Goal: Task Accomplishment & Management: Manage account settings

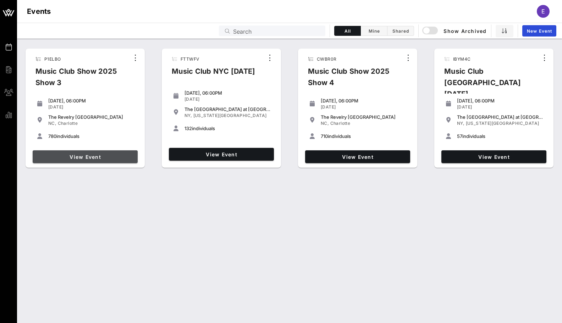
click at [113, 152] on link "View Event" at bounding box center [85, 157] width 105 height 13
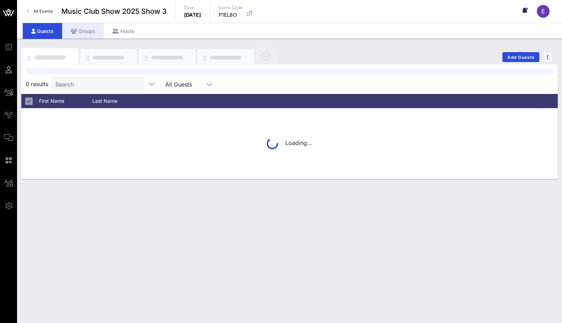
click at [92, 29] on div "Groups" at bounding box center [83, 31] width 42 height 16
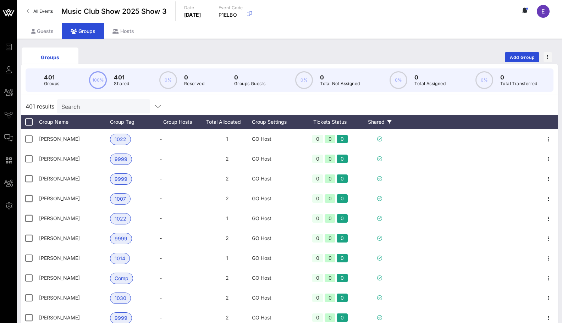
click at [388, 126] on div "Shared" at bounding box center [380, 122] width 43 height 14
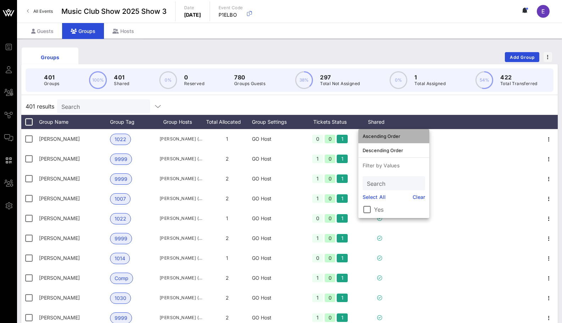
click at [388, 137] on div "Ascending Order" at bounding box center [394, 136] width 62 height 6
click at [418, 108] on div "401 results Search" at bounding box center [289, 106] width 537 height 17
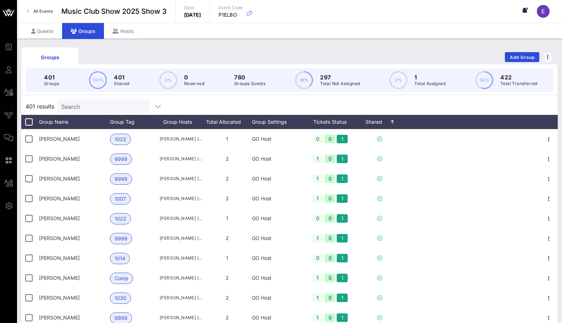
click at [99, 102] on div "Search" at bounding box center [102, 106] width 83 height 14
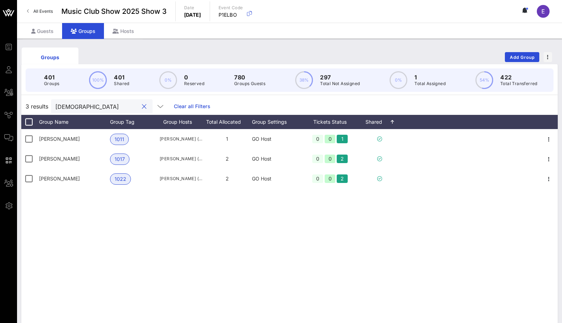
type input "christo"
click at [43, 6] on link "All Events" at bounding box center [40, 11] width 34 height 11
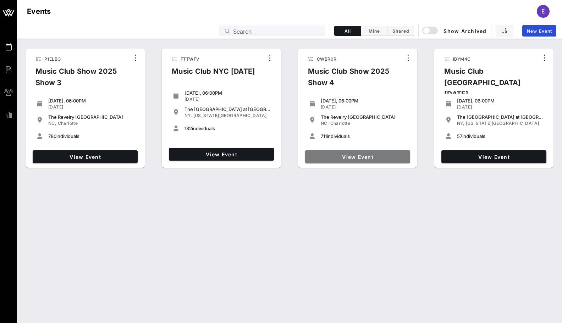
click at [385, 153] on link "View Event" at bounding box center [357, 157] width 105 height 13
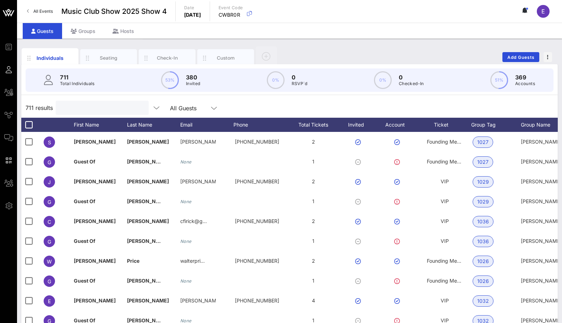
click at [93, 108] on input "text" at bounding box center [101, 107] width 83 height 9
click at [86, 37] on div "Groups" at bounding box center [83, 31] width 42 height 16
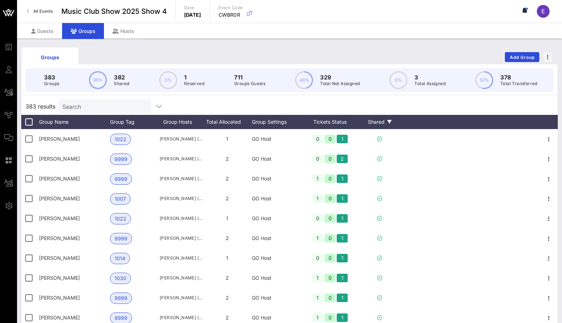
click at [381, 121] on div "Shared" at bounding box center [380, 122] width 43 height 14
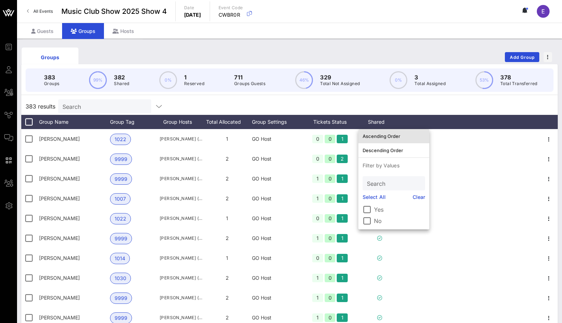
click at [383, 132] on div "Ascending Order" at bounding box center [394, 136] width 62 height 11
click at [404, 112] on div "383 results Search" at bounding box center [289, 106] width 537 height 17
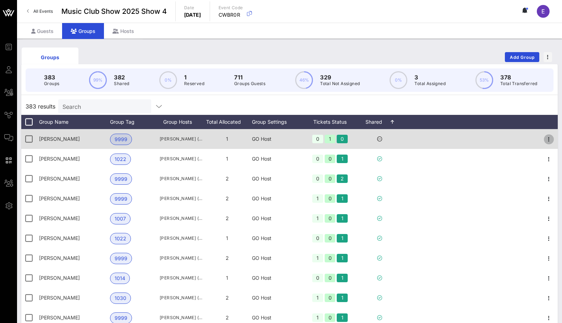
click at [550, 141] on icon "button" at bounding box center [549, 139] width 9 height 9
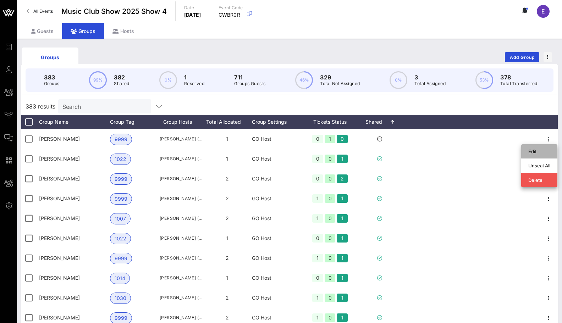
click at [540, 151] on div "Edit" at bounding box center [540, 152] width 22 height 6
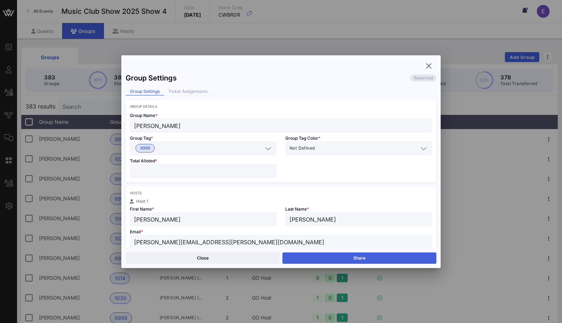
click at [310, 259] on button "Share" at bounding box center [360, 258] width 154 height 11
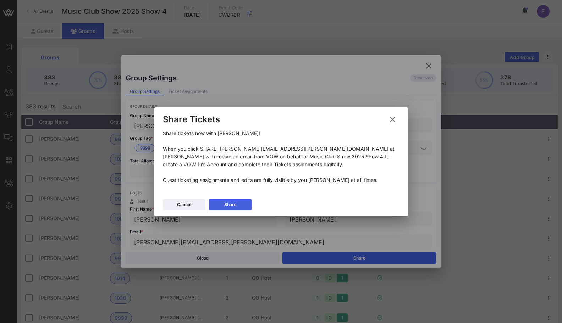
click at [242, 203] on button "Share" at bounding box center [230, 204] width 43 height 11
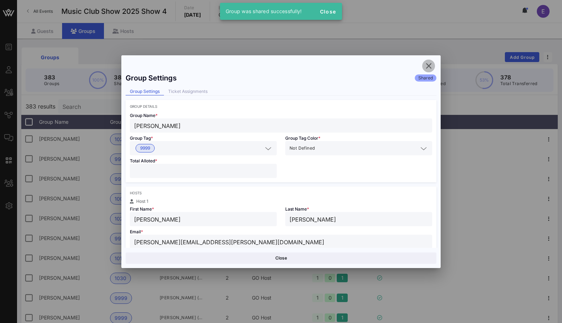
click at [425, 65] on icon "button" at bounding box center [429, 66] width 9 height 9
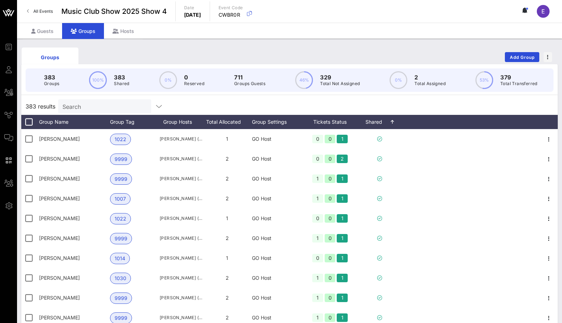
click at [41, 10] on span "All Events" at bounding box center [43, 11] width 20 height 5
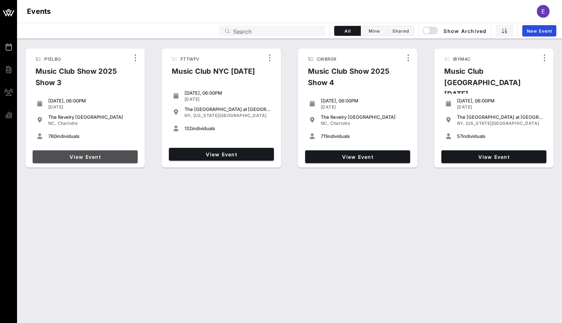
click at [111, 158] on span "View Event" at bounding box center [84, 157] width 99 height 6
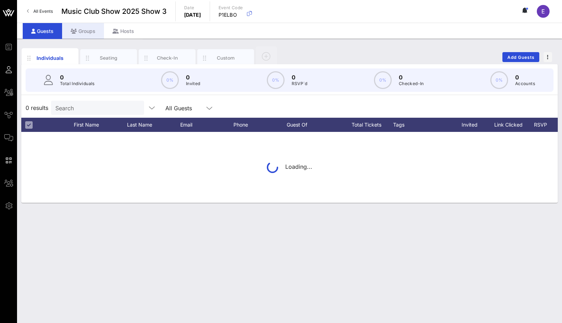
click at [89, 35] on div "Groups" at bounding box center [83, 31] width 42 height 16
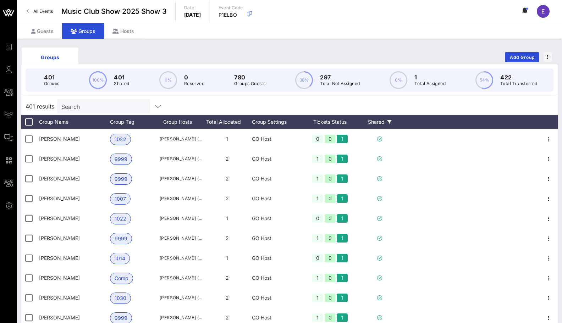
click at [381, 120] on div "Shared" at bounding box center [380, 122] width 43 height 14
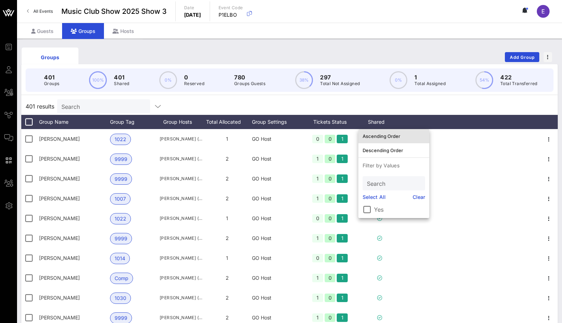
click at [382, 134] on div "Ascending Order" at bounding box center [394, 136] width 62 height 6
click at [269, 101] on div "401 results Search" at bounding box center [289, 106] width 537 height 17
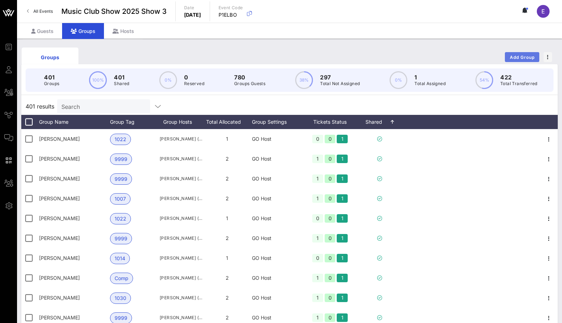
click at [517, 57] on span "Add Group" at bounding box center [523, 57] width 26 height 5
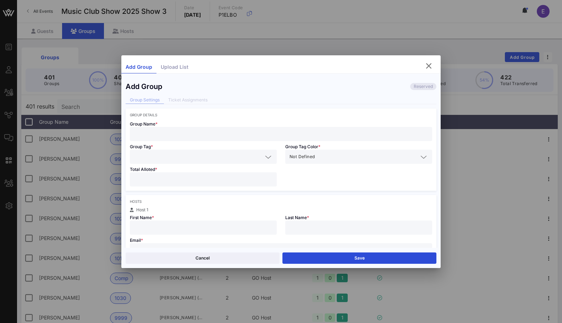
click at [207, 130] on input "text" at bounding box center [281, 134] width 294 height 9
paste input "Christopher Meiklejohn"
type input "Christopher Meiklejohn"
click at [193, 154] on input "text" at bounding box center [198, 156] width 129 height 9
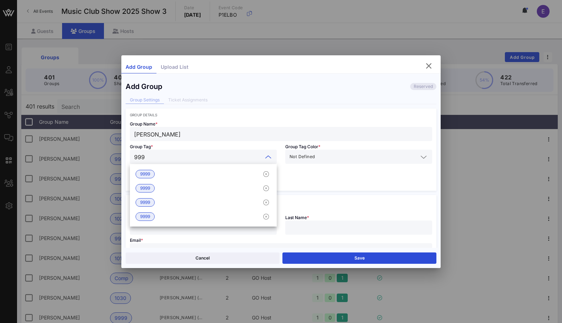
type input "9999"
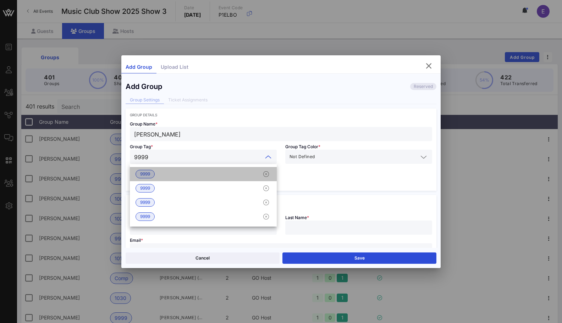
click at [180, 179] on div "9999" at bounding box center [203, 174] width 147 height 14
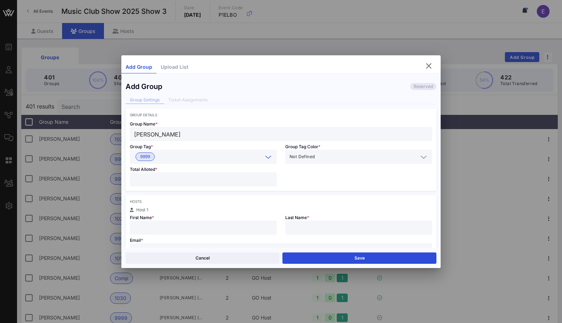
click at [177, 181] on input "number" at bounding box center [203, 179] width 138 height 9
type input "*"
click at [170, 229] on input "text" at bounding box center [203, 227] width 138 height 9
type input "Christopher"
type input "Meiklejohn"
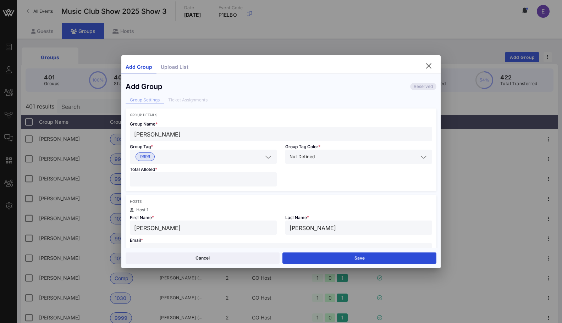
scroll to position [7, 0]
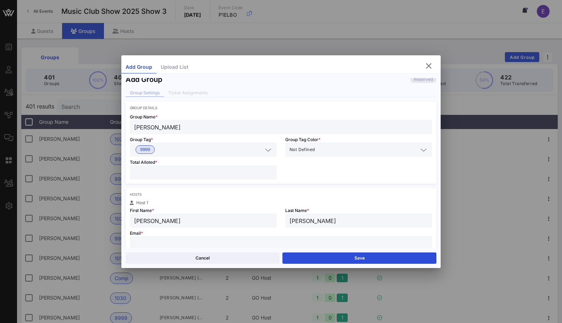
paste input "christopher.meiklejohn@gmail.com"
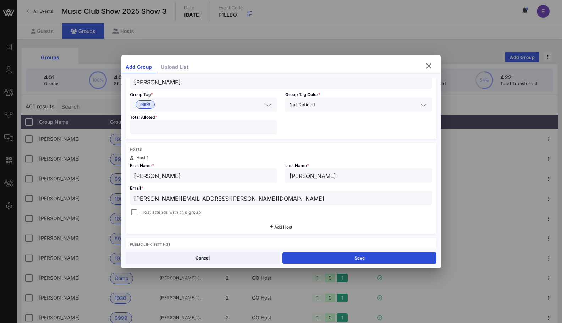
scroll to position [67, 0]
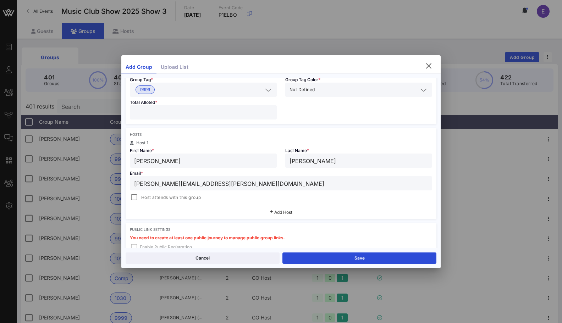
type input "christopher.meiklejohn@gmail.com"
click at [128, 196] on div "Email * christopher.meiklejohn@gmail.com Host attends with this group" at bounding box center [281, 185] width 311 height 34
click at [131, 196] on div at bounding box center [134, 198] width 10 height 10
click at [316, 253] on button "Save" at bounding box center [360, 258] width 154 height 11
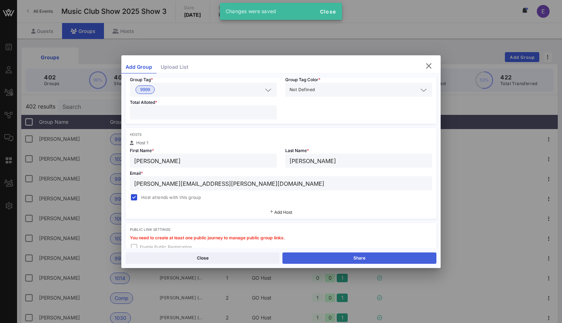
click at [316, 253] on button "Share" at bounding box center [360, 258] width 154 height 11
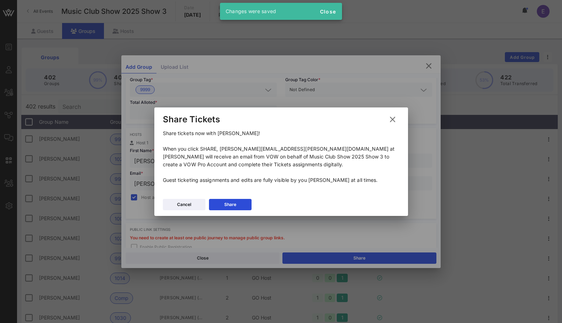
click at [255, 217] on div at bounding box center [281, 161] width 562 height 323
click at [247, 209] on button "Share" at bounding box center [230, 204] width 43 height 11
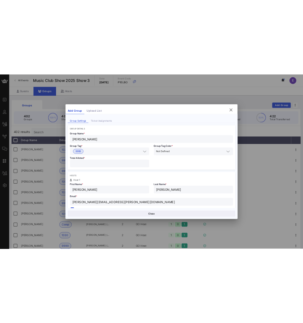
scroll to position [0, 0]
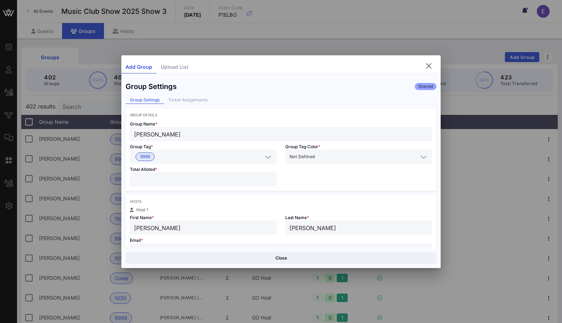
click at [226, 185] on div "*" at bounding box center [203, 180] width 138 height 14
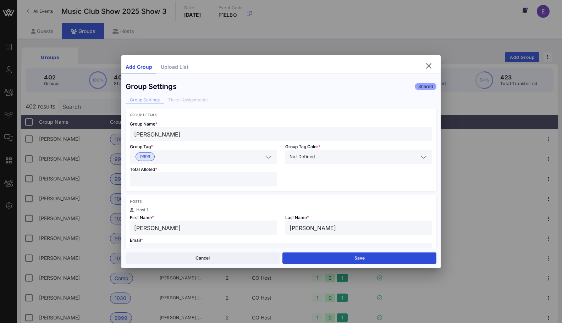
type input "*"
click at [271, 182] on input "*" at bounding box center [203, 179] width 138 height 9
click at [321, 260] on button "Save" at bounding box center [360, 258] width 154 height 11
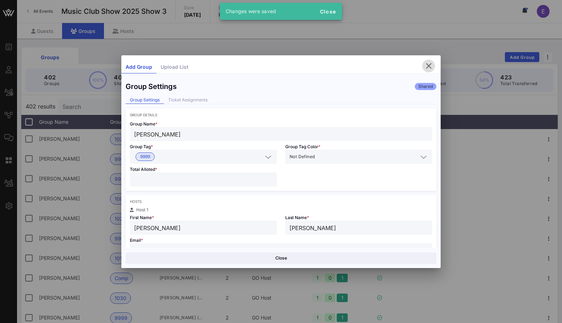
click at [427, 63] on icon "button" at bounding box center [429, 66] width 9 height 9
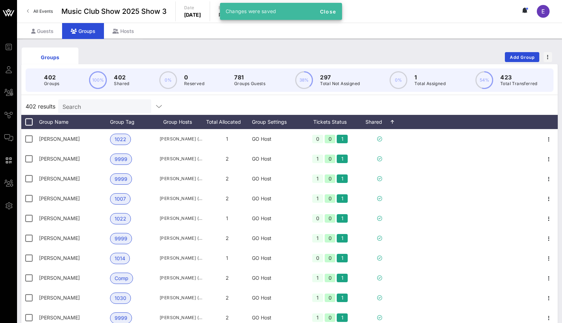
click at [44, 16] on link "All Events" at bounding box center [40, 11] width 34 height 11
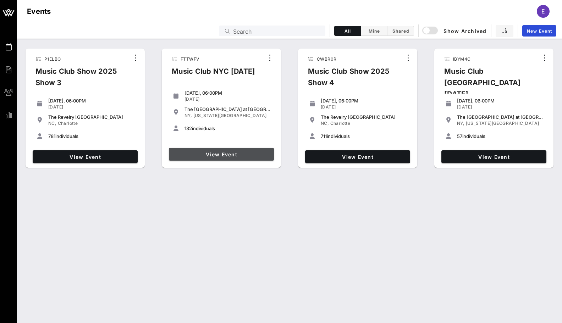
click at [181, 155] on span "View Event" at bounding box center [221, 155] width 99 height 6
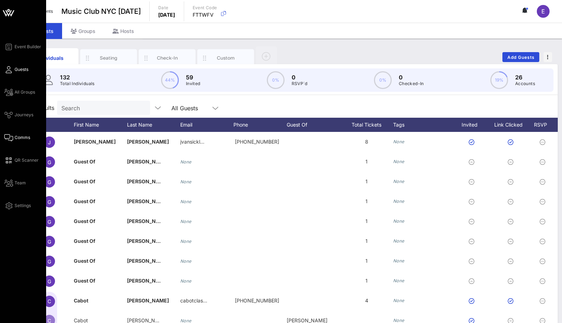
click at [11, 137] on icon at bounding box center [8, 137] width 9 height 1
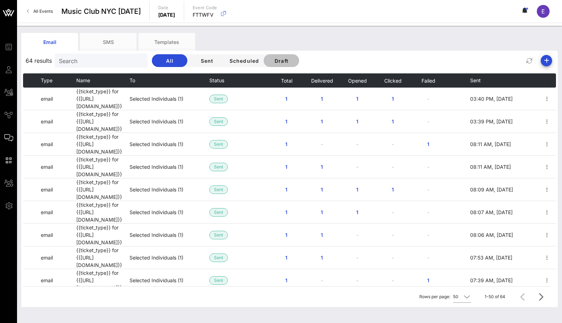
click at [269, 61] on span "Draft" at bounding box center [281, 61] width 24 height 6
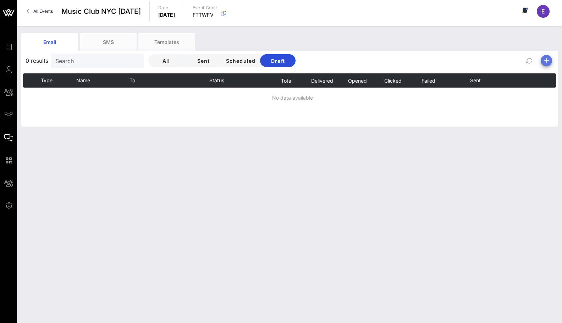
click at [551, 60] on span "button" at bounding box center [546, 60] width 11 height 9
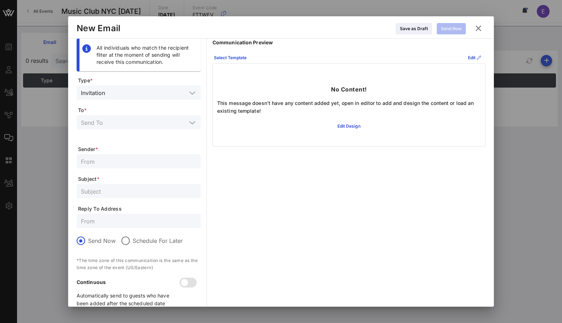
click at [482, 28] on icon at bounding box center [479, 28] width 10 height 9
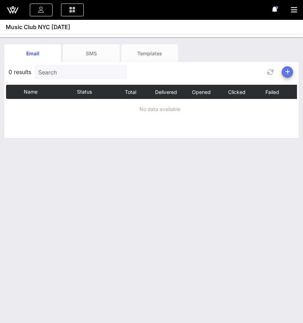
click at [286, 73] on icon "button" at bounding box center [287, 72] width 9 height 9
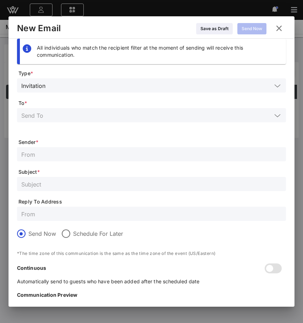
click at [212, 121] on div at bounding box center [151, 115] width 261 height 14
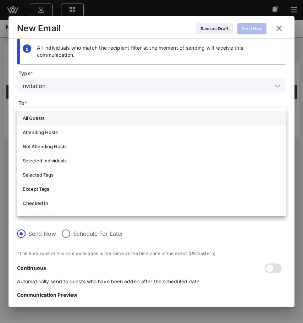
click at [212, 120] on div "All Guests" at bounding box center [152, 118] width 258 height 6
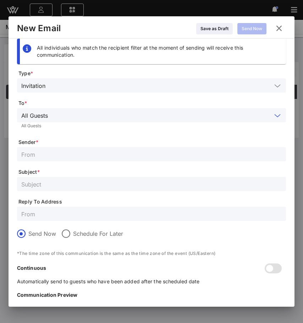
click at [187, 153] on input "text" at bounding box center [151, 154] width 261 height 9
type input "Music Club"
click at [66, 183] on input "text" at bounding box center [151, 184] width 261 height 9
paste input "Music Club 9/28 Run of Show"
click at [56, 185] on input "Music Club 9/28 Run of Show" at bounding box center [151, 184] width 261 height 9
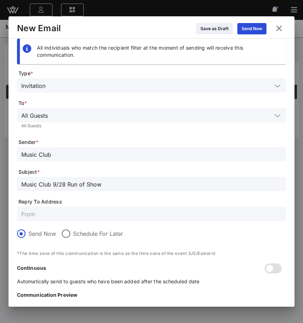
drag, startPoint x: 56, startPoint y: 185, endPoint x: 61, endPoint y: 186, distance: 4.3
click at [61, 186] on input "Music Club 9/28 Run of Show" at bounding box center [151, 184] width 261 height 9
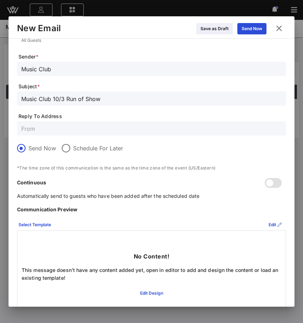
scroll to position [87, 0]
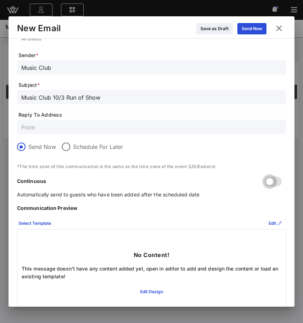
type input "Music Club 10/3 Run of Show"
click at [272, 178] on div at bounding box center [270, 182] width 12 height 12
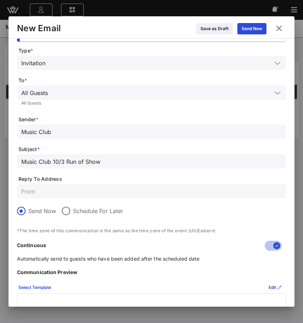
scroll to position [19, 0]
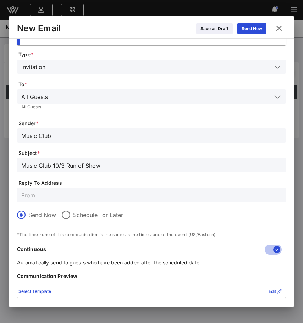
click at [193, 63] on input "text" at bounding box center [160, 66] width 224 height 9
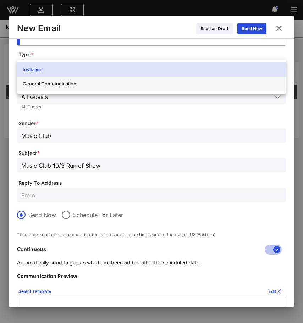
click at [260, 87] on div "General Communication" at bounding box center [152, 83] width 258 height 11
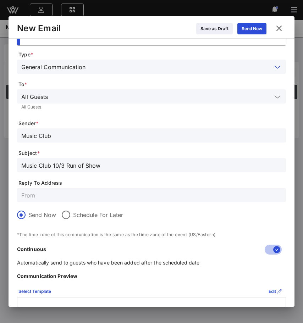
scroll to position [99, 0]
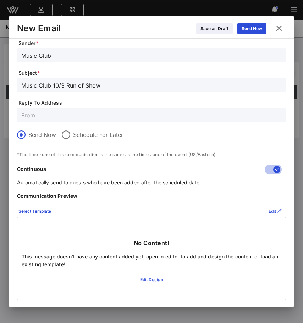
click at [154, 279] on div "Edit Design" at bounding box center [151, 280] width 23 height 7
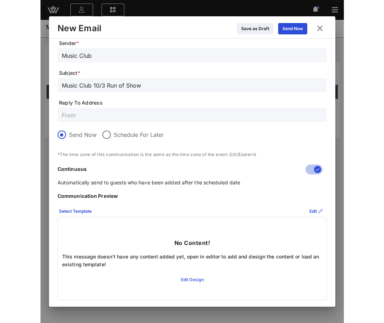
scroll to position [0, 0]
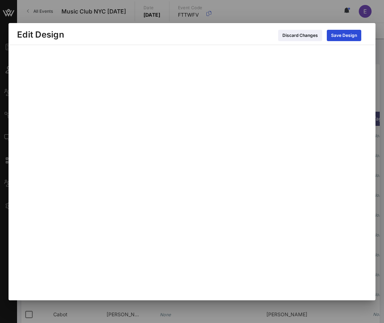
click at [16, 176] on div at bounding box center [192, 169] width 358 height 257
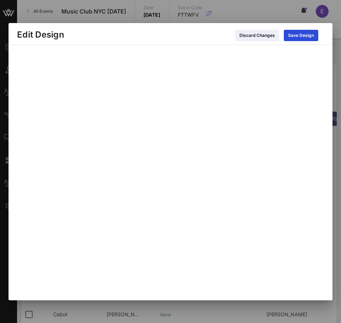
click at [324, 170] on div at bounding box center [170, 169] width 315 height 257
click at [311, 37] on div "Save Design" at bounding box center [301, 35] width 26 height 7
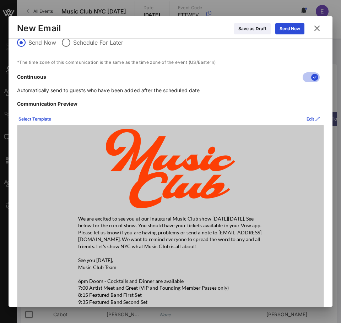
scroll to position [187, 0]
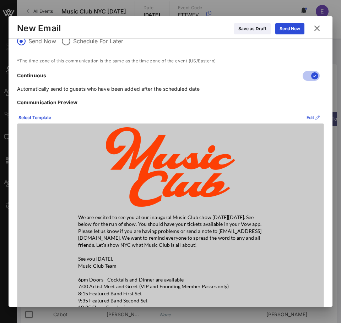
click at [310, 116] on icon at bounding box center [312, 117] width 5 height 5
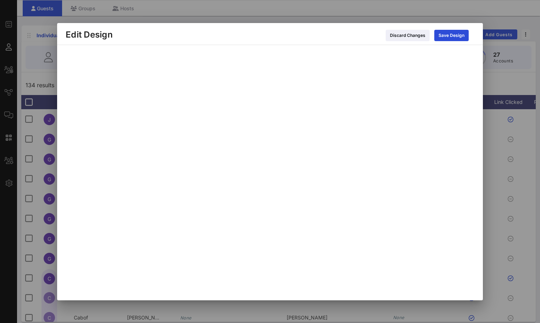
scroll to position [0, 0]
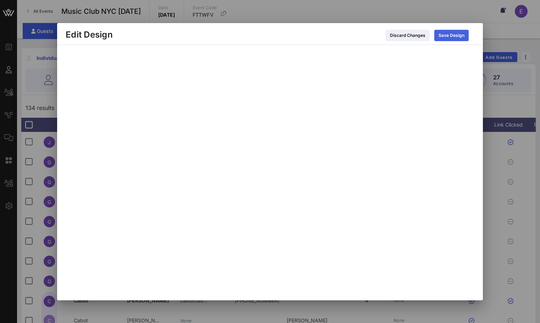
click at [457, 31] on button "Save Design" at bounding box center [452, 35] width 34 height 11
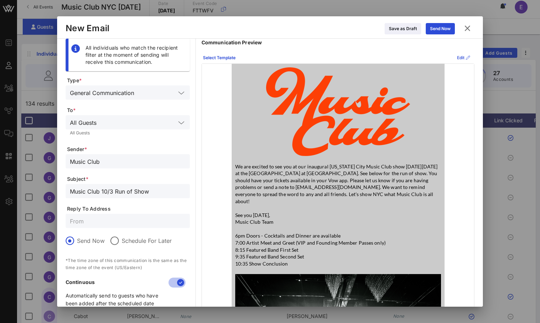
click at [458, 58] on div "Edit" at bounding box center [463, 57] width 13 height 7
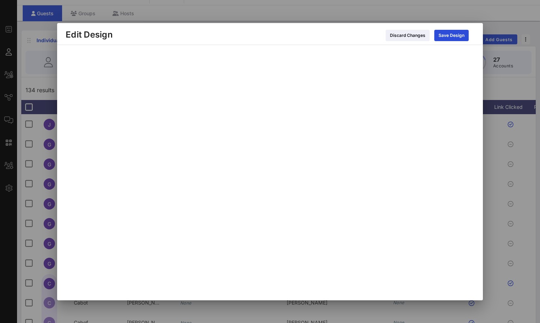
scroll to position [18, 0]
click at [447, 36] on div "Save Design" at bounding box center [452, 35] width 26 height 7
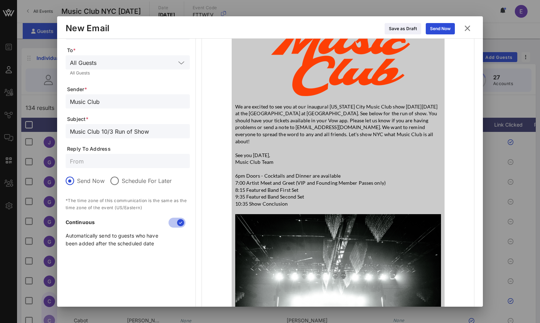
scroll to position [0, 0]
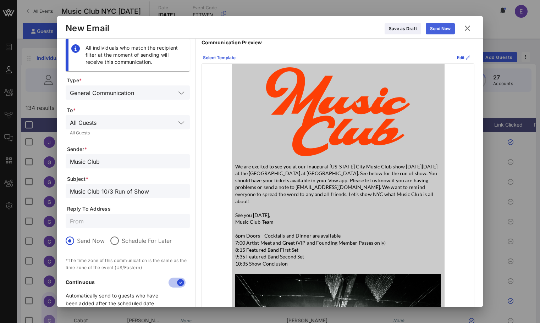
click at [446, 28] on div "Send Now" at bounding box center [440, 28] width 21 height 7
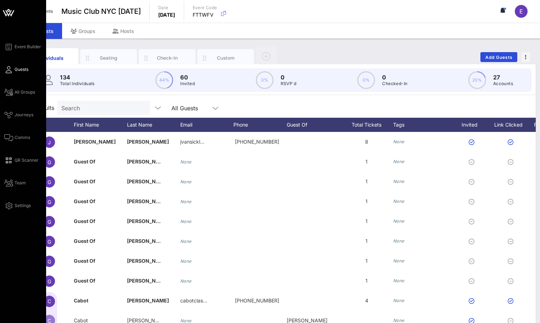
click at [15, 133] on div "Event Builder Guests All Groups Journeys Comms QR Scanner Team Settings" at bounding box center [25, 127] width 42 height 168
click at [15, 137] on span "Comms" at bounding box center [23, 138] width 16 height 6
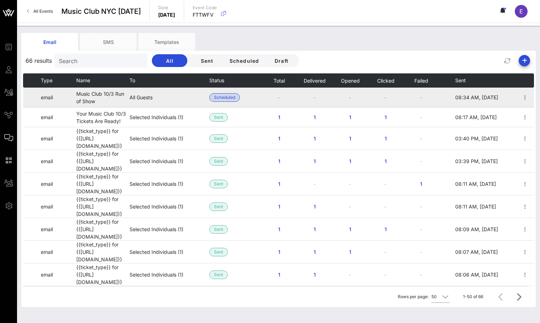
click at [228, 94] on span "Scheduled" at bounding box center [224, 98] width 21 height 8
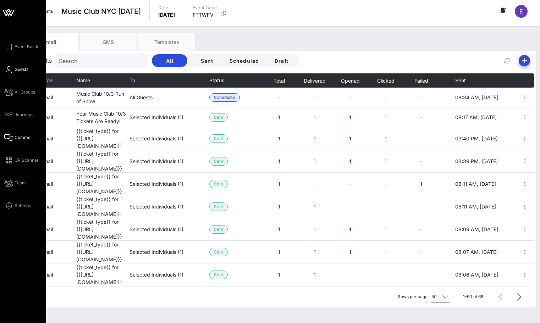
click at [13, 67] on link "Guests" at bounding box center [16, 69] width 24 height 9
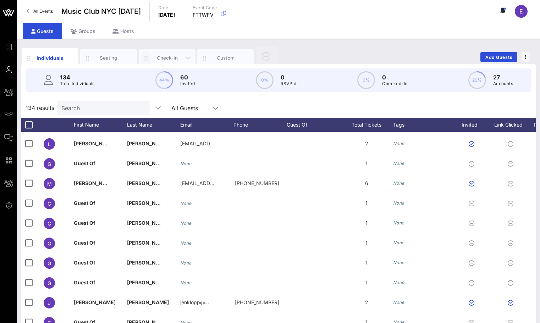
scroll to position [1422, 0]
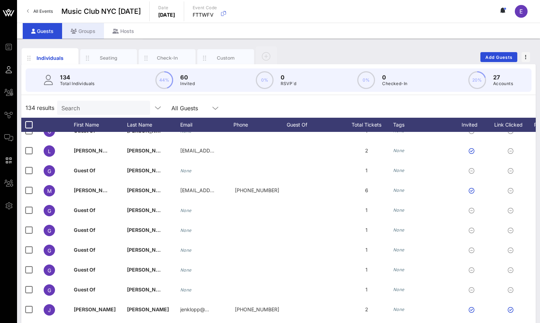
click at [91, 23] on div "Groups" at bounding box center [83, 31] width 42 height 16
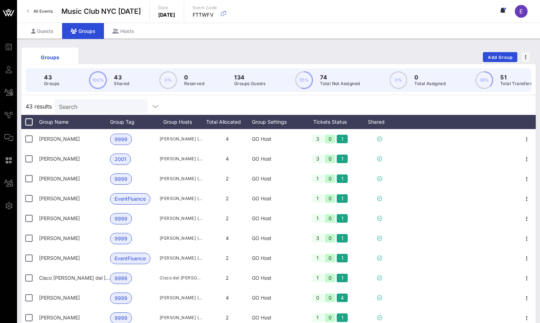
click at [107, 104] on input "Search" at bounding box center [100, 106] width 83 height 9
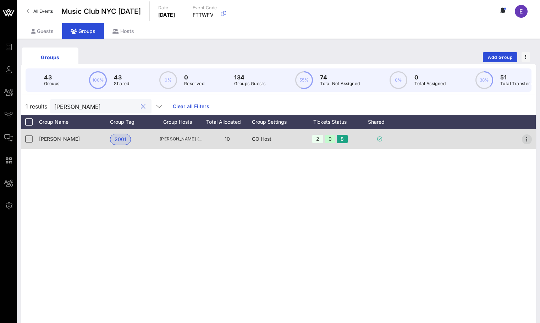
type input "jon"
click at [528, 136] on icon "button" at bounding box center [527, 139] width 9 height 9
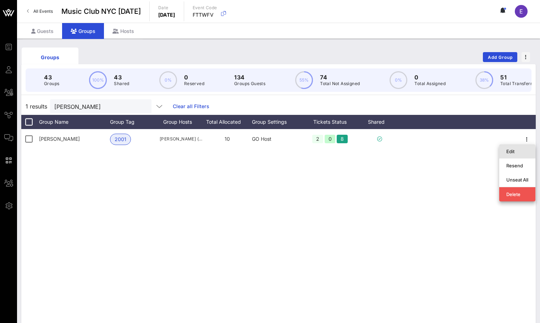
click at [517, 148] on div "Edit" at bounding box center [518, 151] width 22 height 11
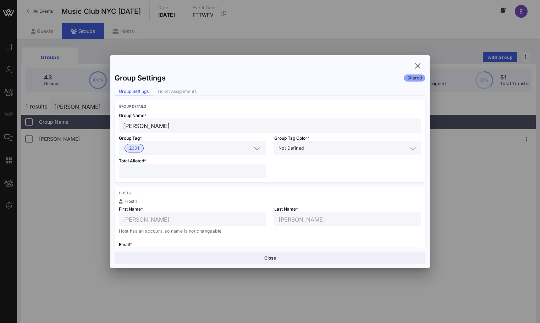
click at [260, 169] on input "**" at bounding box center [192, 170] width 138 height 9
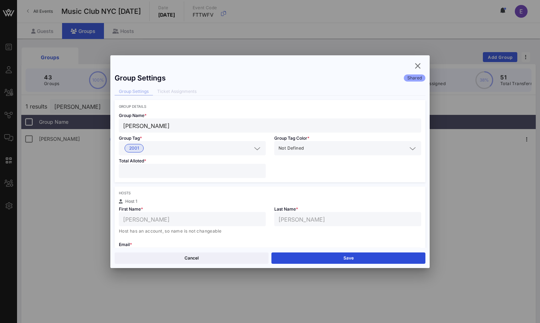
click at [260, 169] on input "**" at bounding box center [192, 170] width 138 height 9
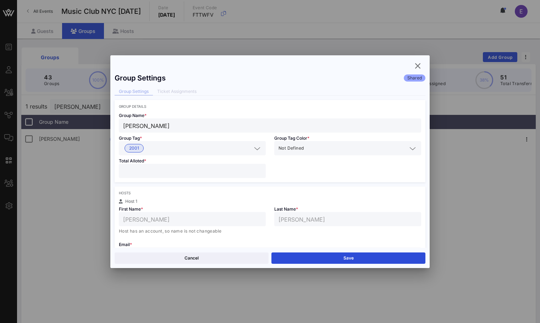
click at [260, 169] on input "**" at bounding box center [192, 170] width 138 height 9
click at [260, 174] on input "**" at bounding box center [192, 170] width 138 height 9
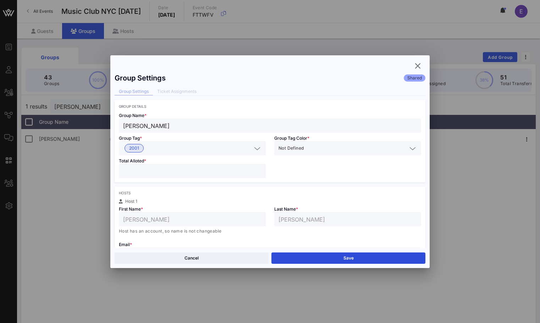
click at [260, 174] on input "**" at bounding box center [192, 170] width 138 height 9
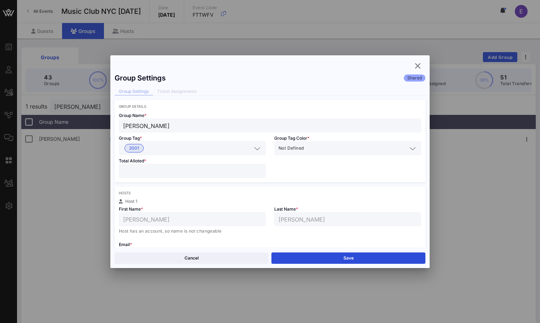
click at [260, 174] on input "**" at bounding box center [192, 170] width 138 height 9
type input "**"
click at [260, 174] on input "**" at bounding box center [192, 170] width 138 height 9
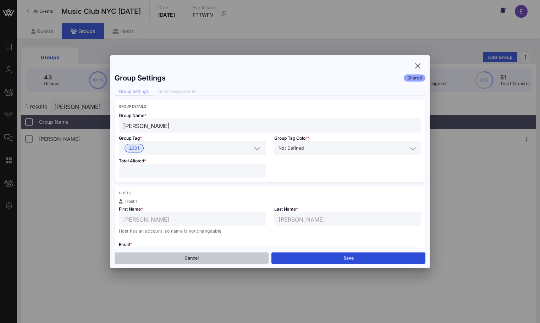
click at [233, 257] on button "Cancel" at bounding box center [192, 258] width 154 height 11
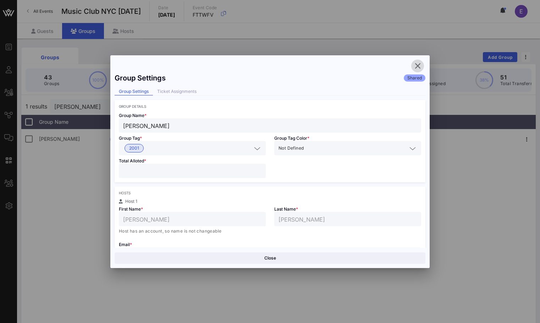
click at [423, 64] on span "button" at bounding box center [417, 66] width 13 height 9
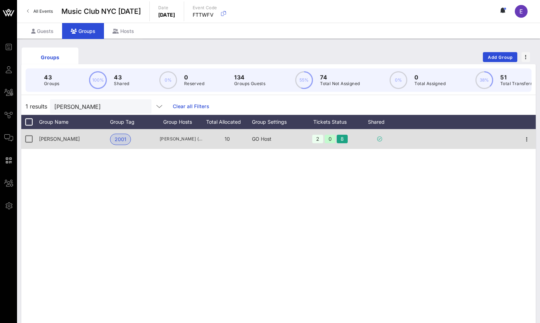
click at [267, 144] on div "GO Host" at bounding box center [277, 139] width 50 height 20
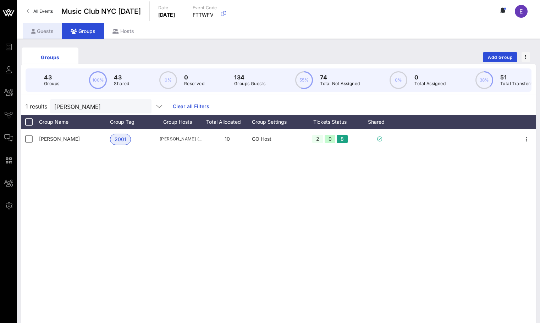
click at [58, 35] on div "Guests" at bounding box center [42, 31] width 39 height 16
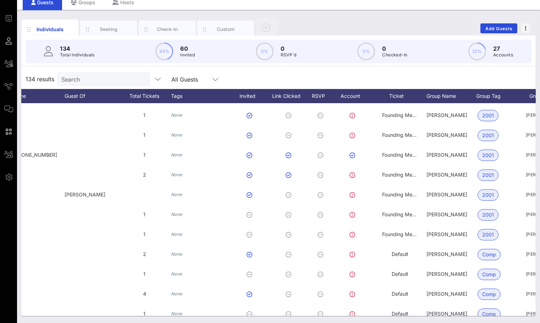
scroll to position [0, 180]
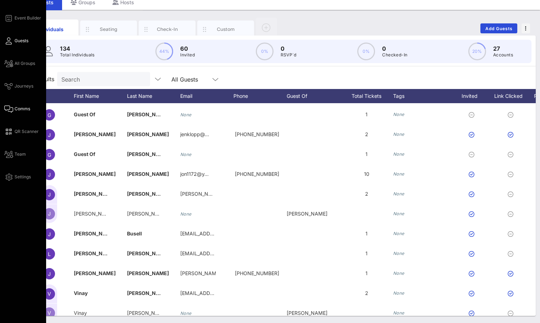
click at [11, 109] on icon at bounding box center [8, 109] width 9 height 1
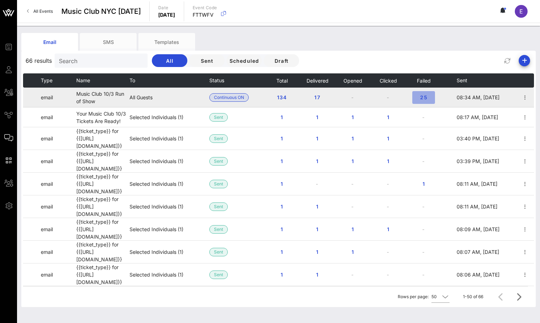
click at [428, 95] on span "25" at bounding box center [423, 97] width 11 height 6
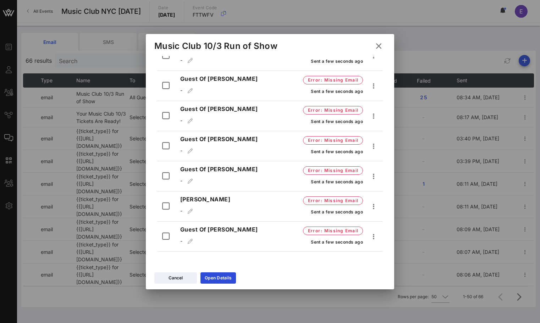
click at [379, 42] on icon at bounding box center [379, 46] width 10 height 9
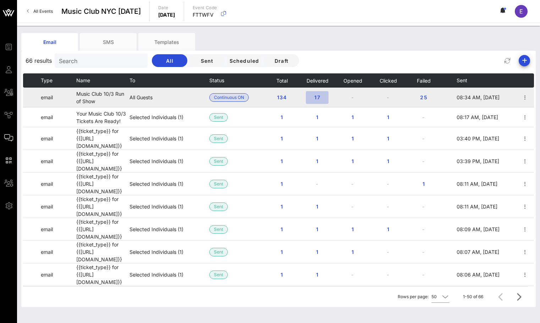
click at [322, 95] on span "17" at bounding box center [317, 97] width 11 height 6
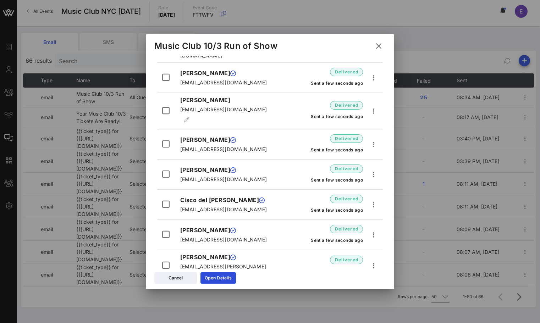
click at [377, 46] on icon at bounding box center [378, 46] width 11 height 10
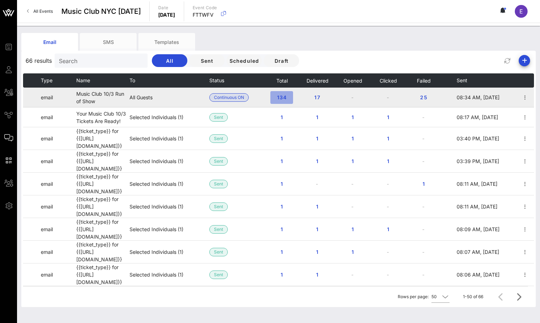
click at [284, 93] on button "134" at bounding box center [282, 97] width 23 height 13
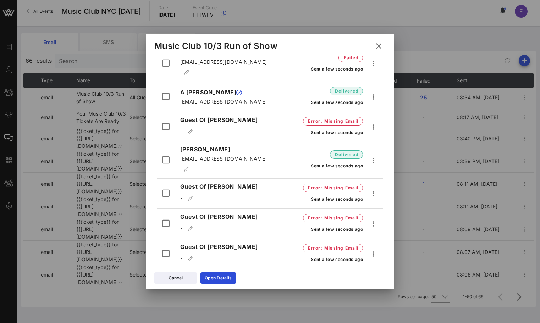
click at [381, 41] on button at bounding box center [379, 46] width 14 height 13
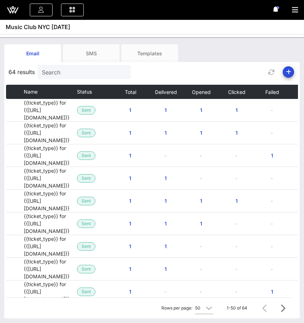
click at [49, 38] on div "Email SMS Templates 64 results Search All Sent Scheduled Draft Type Name To Sta…" at bounding box center [152, 192] width 304 height 311
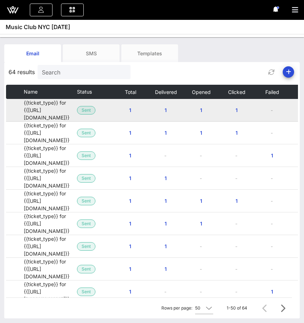
click at [51, 109] on td "{{ticket_type}} for {{[URL][DOMAIN_NAME]}}" at bounding box center [50, 110] width 53 height 23
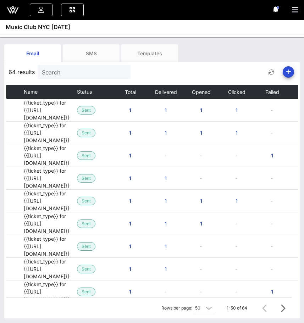
click at [188, 53] on div "Email SMS Templates" at bounding box center [147, 53] width 287 height 18
click at [152, 53] on div "Templates" at bounding box center [149, 53] width 57 height 18
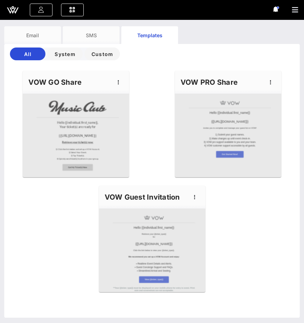
scroll to position [25, 0]
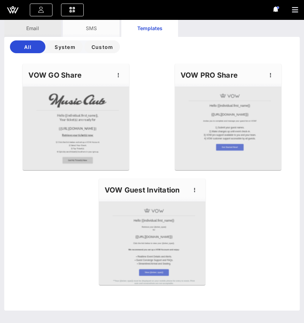
click at [47, 29] on div "Email" at bounding box center [32, 28] width 57 height 18
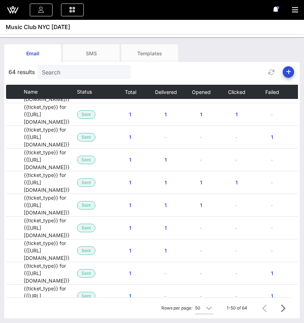
scroll to position [0, 0]
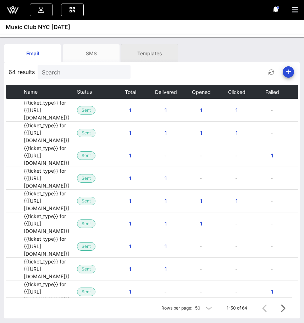
click at [139, 47] on div "Templates" at bounding box center [149, 53] width 57 height 18
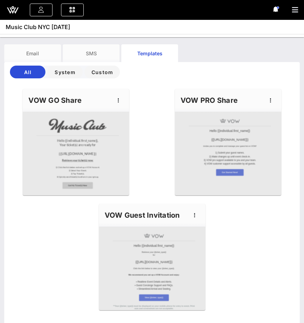
click at [124, 97] on div "VOW GO Share" at bounding box center [76, 100] width 106 height 23
click at [120, 100] on icon "button" at bounding box center [118, 100] width 9 height 9
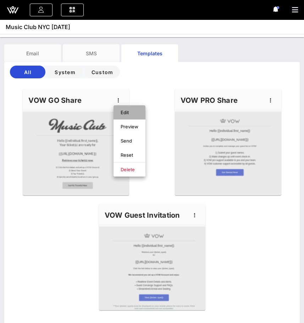
click at [125, 114] on div "Edit" at bounding box center [130, 113] width 18 height 6
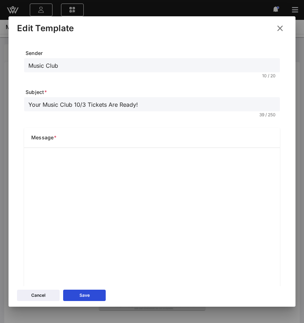
click at [283, 24] on icon at bounding box center [280, 28] width 10 height 9
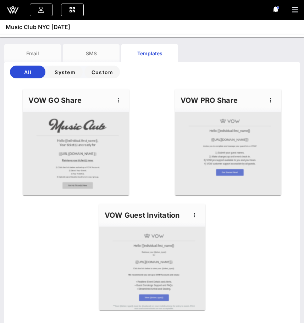
click at [163, 252] on div at bounding box center [152, 269] width 106 height 84
click at [191, 215] on icon "button" at bounding box center [195, 215] width 9 height 9
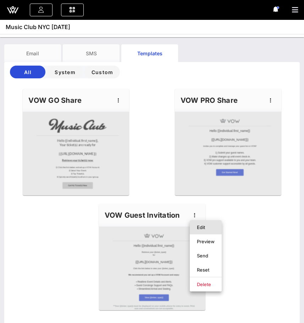
click at [197, 225] on div "Edit" at bounding box center [206, 227] width 32 height 14
type input "{{ticket_type}} for {{event_details.name}}"
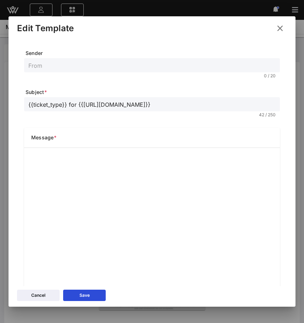
click at [278, 25] on icon at bounding box center [280, 28] width 12 height 12
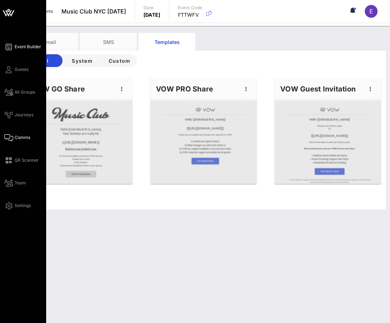
click at [13, 44] on link "Event Builder" at bounding box center [22, 47] width 37 height 9
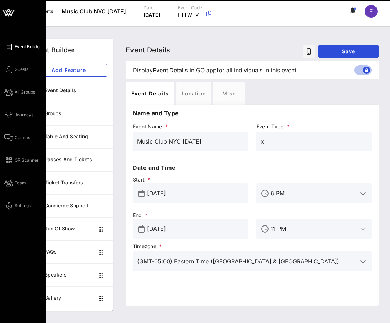
click at [14, 63] on div "Event Builder Guests All Groups Journeys Comms QR Scanner Team Settings" at bounding box center [25, 127] width 42 height 168
click at [15, 66] on link "Guests" at bounding box center [16, 69] width 24 height 9
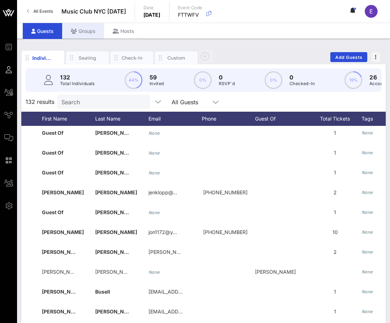
click at [94, 29] on div "Groups" at bounding box center [83, 31] width 42 height 16
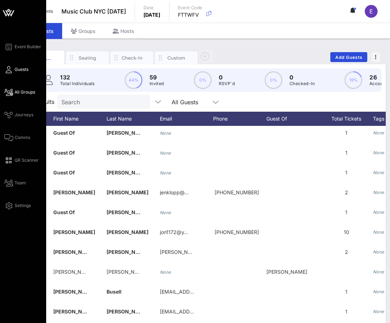
click at [13, 89] on link "All Groups" at bounding box center [19, 92] width 31 height 9
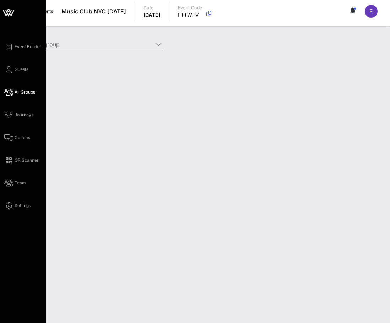
click at [11, 121] on div "Event Builder Guests All Groups Journeys Comms QR Scanner Team Settings" at bounding box center [25, 127] width 42 height 168
click at [10, 138] on icon at bounding box center [8, 137] width 9 height 1
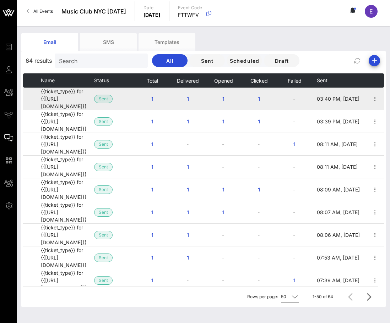
click at [81, 97] on td "{{ticket_type}} for {{event_details.name}}" at bounding box center [67, 99] width 53 height 23
click at [293, 95] on span "button" at bounding box center [375, 99] width 10 height 9
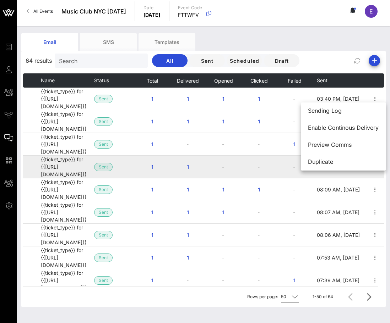
click at [219, 156] on td "-" at bounding box center [223, 167] width 35 height 23
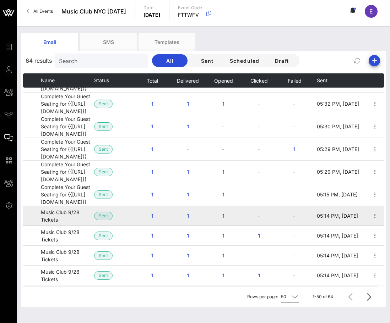
click at [59, 206] on td "Music Club 9/28 Tickets" at bounding box center [67, 216] width 53 height 20
click at [58, 206] on td "Music Club 9/28 Tickets" at bounding box center [67, 216] width 53 height 20
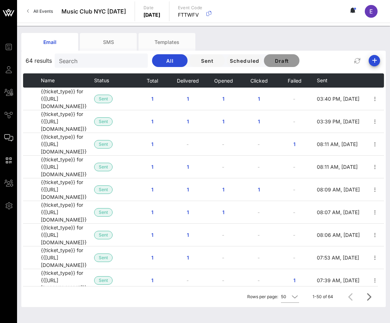
click at [264, 56] on button "Draft" at bounding box center [281, 60] width 35 height 13
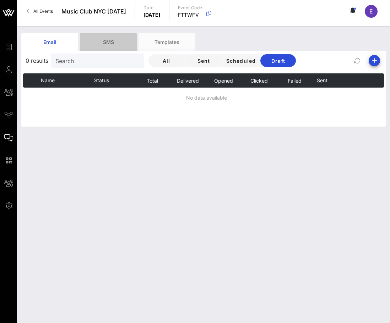
click at [119, 42] on div "SMS" at bounding box center [108, 42] width 57 height 18
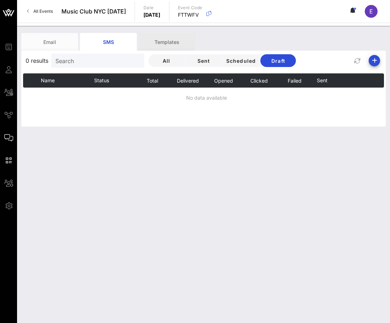
click at [153, 38] on div "Templates" at bounding box center [166, 42] width 57 height 18
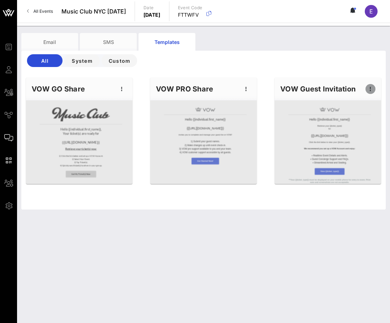
click at [293, 86] on icon "button" at bounding box center [370, 89] width 9 height 9
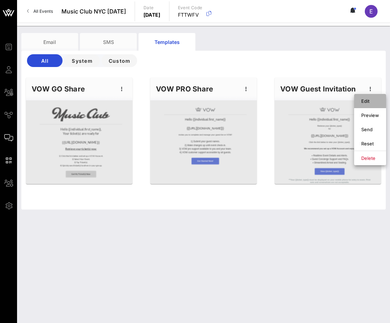
click at [293, 104] on div "Edit" at bounding box center [370, 100] width 18 height 11
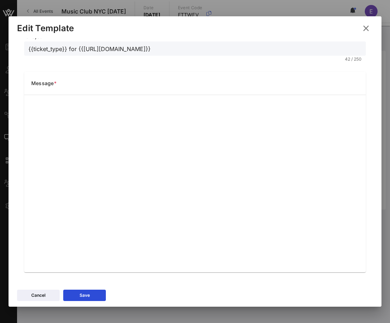
click at [293, 27] on icon at bounding box center [365, 28] width 11 height 10
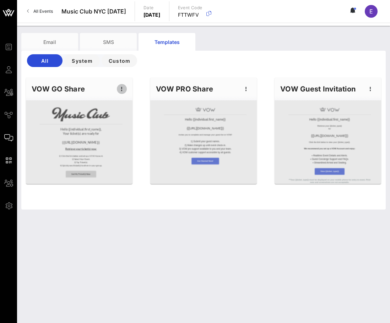
click at [121, 93] on icon "button" at bounding box center [122, 89] width 9 height 9
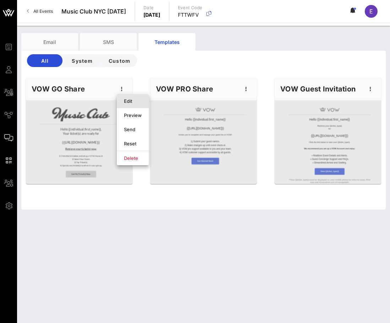
click at [124, 99] on div "Edit" at bounding box center [133, 101] width 32 height 14
type input "Music Club"
type input "Your Music Club 10/3 Tickets Are Ready!"
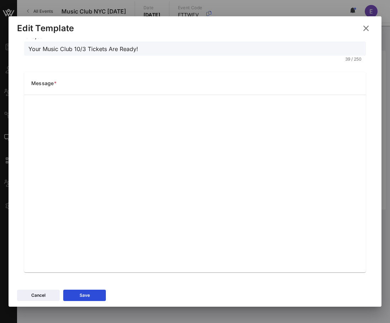
click at [293, 25] on icon at bounding box center [366, 28] width 10 height 9
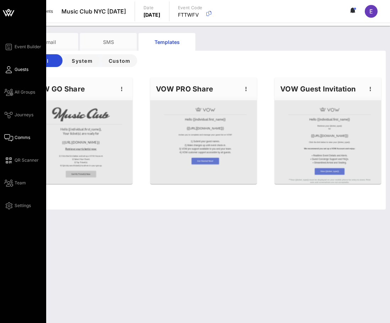
click at [17, 65] on div "Event Builder Guests All Groups Journeys Comms QR Scanner Team Settings" at bounding box center [25, 127] width 42 height 168
click at [20, 46] on span "Event Builder" at bounding box center [28, 47] width 27 height 6
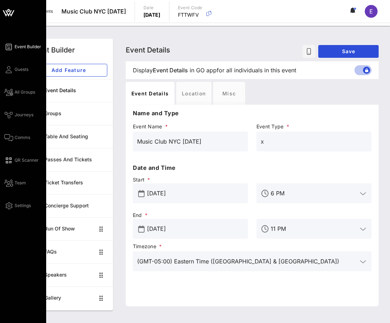
click at [9, 48] on icon at bounding box center [8, 47] width 9 height 1
click at [11, 69] on icon at bounding box center [8, 69] width 9 height 1
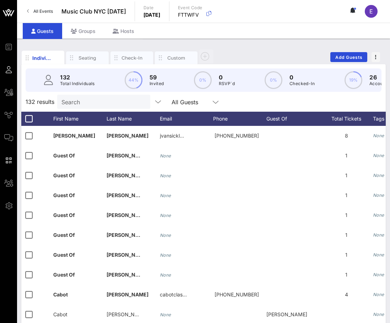
click at [282, 49] on div "Individuals Seating Check-In Custom Add Guests" at bounding box center [203, 57] width 364 height 23
click at [88, 35] on div "Groups" at bounding box center [83, 31] width 42 height 16
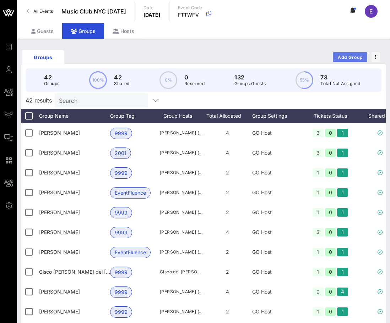
click at [293, 59] on span "Add Group" at bounding box center [350, 57] width 26 height 5
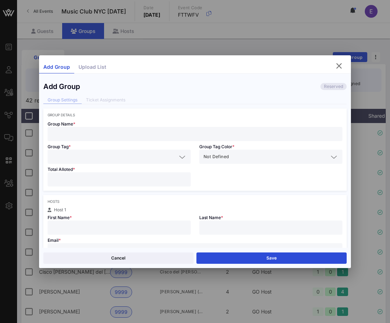
click at [282, 136] on input "text" at bounding box center [195, 134] width 286 height 9
type input "Evie McMahan"
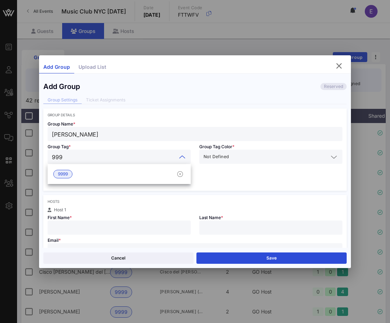
type input "9999"
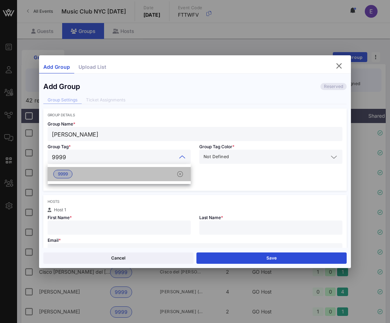
click at [157, 175] on div "9999" at bounding box center [119, 174] width 143 height 14
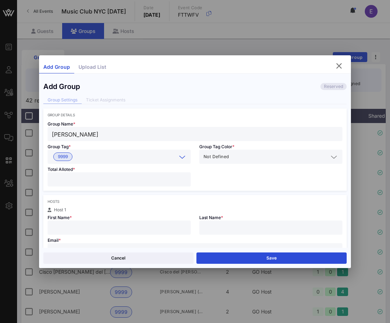
click at [136, 178] on input "number" at bounding box center [119, 179] width 135 height 9
type input "*"
click at [118, 224] on input "text" at bounding box center [119, 227] width 135 height 9
type input "Evie"
type input "McMahan"
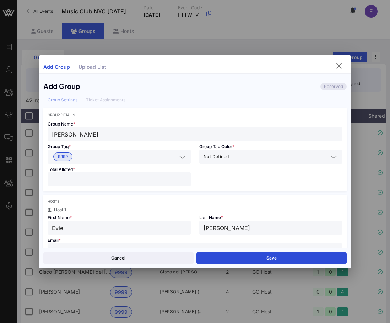
type input "eviemcmahan06@gmail.com"
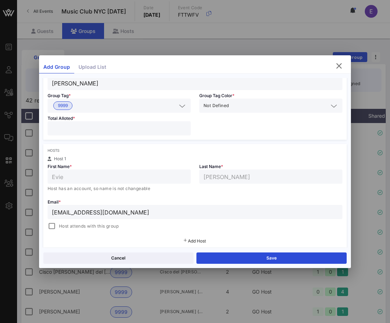
scroll to position [51, 0]
click at [53, 223] on div at bounding box center [52, 226] width 10 height 10
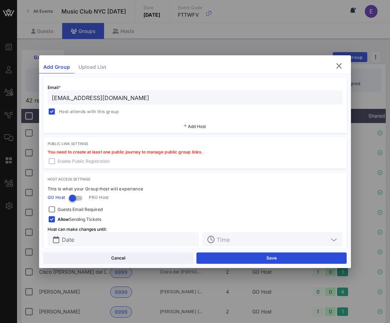
scroll to position [176, 0]
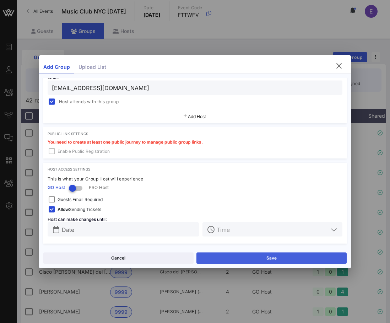
click at [217, 257] on button "Save" at bounding box center [271, 258] width 150 height 11
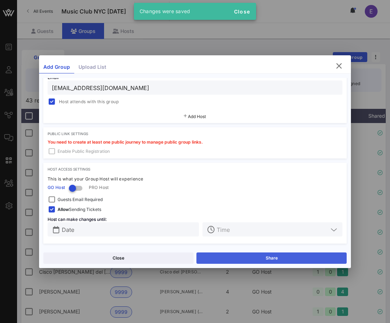
click at [219, 255] on button "Share" at bounding box center [271, 258] width 150 height 11
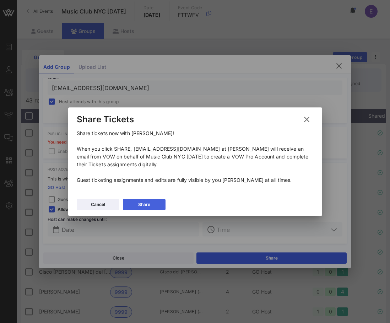
click at [137, 204] on button "Share" at bounding box center [144, 204] width 43 height 11
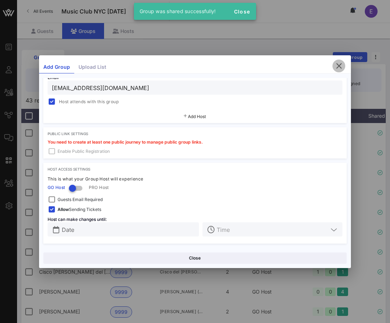
click at [293, 65] on icon "button" at bounding box center [338, 66] width 9 height 9
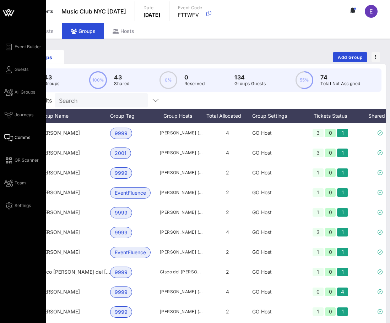
click at [9, 137] on icon at bounding box center [8, 137] width 9 height 1
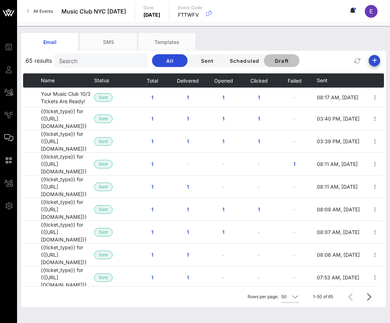
click at [264, 57] on button "Draft" at bounding box center [281, 60] width 35 height 13
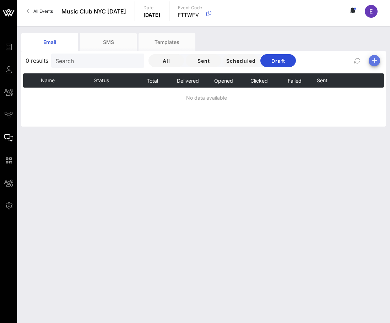
click at [293, 60] on icon "button" at bounding box center [374, 60] width 9 height 9
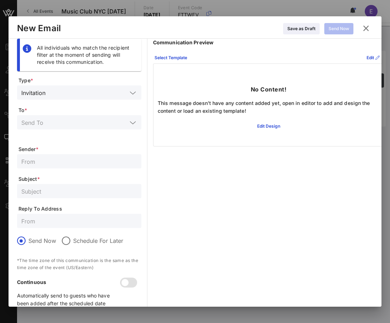
click at [293, 28] on icon at bounding box center [366, 28] width 10 height 9
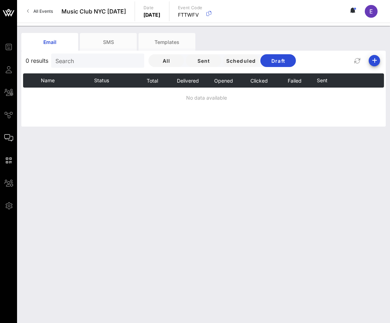
click at [33, 13] on span "All Events" at bounding box center [43, 11] width 20 height 5
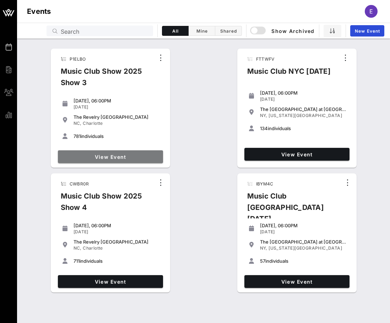
click at [130, 157] on span "View Event" at bounding box center [110, 157] width 99 height 6
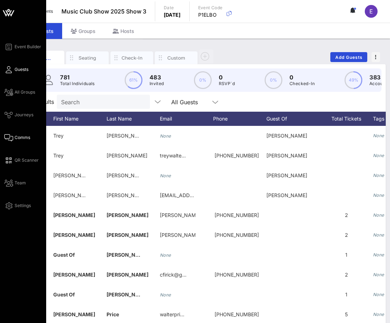
click at [14, 140] on link "Comms" at bounding box center [17, 137] width 26 height 9
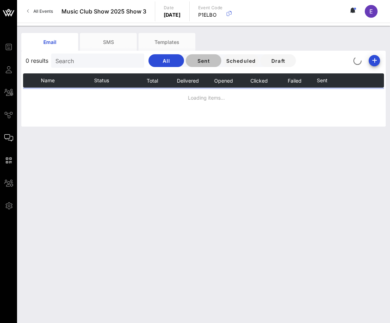
click at [191, 58] on span "Sent" at bounding box center [203, 61] width 24 height 6
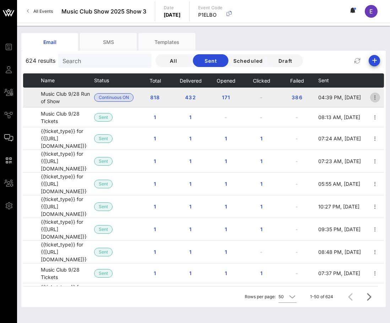
click at [293, 99] on icon "button" at bounding box center [375, 97] width 9 height 9
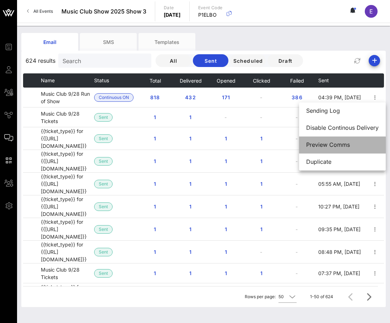
click at [293, 151] on div "Preview Comms" at bounding box center [342, 144] width 72 height 15
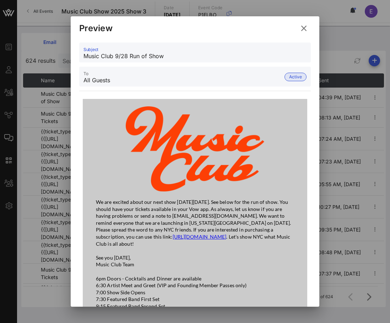
drag, startPoint x: 184, startPoint y: 54, endPoint x: 70, endPoint y: 55, distance: 114.3
click at [70, 55] on div "Event Builder Guests All Groups Journeys Comms QR Scanner Team Settings Music C…" at bounding box center [195, 168] width 390 height 337
click at [114, 208] on p "We are excited about our next show on Sunday, September 28th. See below for the…" at bounding box center [195, 223] width 198 height 49
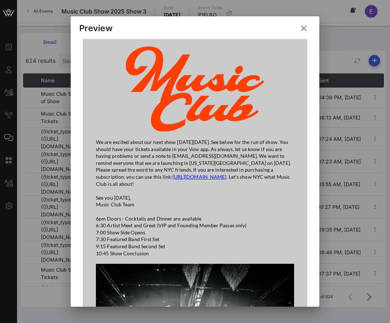
scroll to position [49, 0]
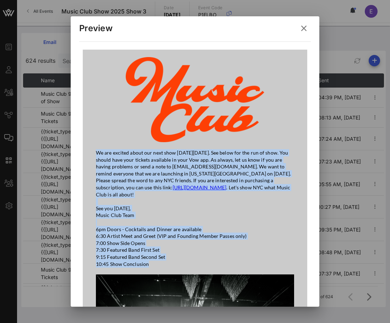
drag, startPoint x: 95, startPoint y: 153, endPoint x: 161, endPoint y: 273, distance: 136.3
click at [161, 273] on div "We are excited about our next show on Sunday, September 28th. See below for the…" at bounding box center [194, 232] width 213 height 365
copy div "We are excited about our next show on Sunday, September 28th. See below for the…"
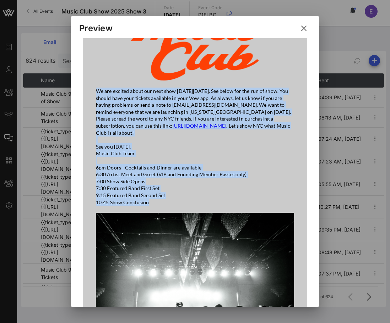
scroll to position [71, 0]
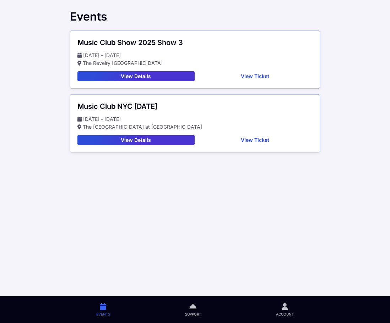
click at [169, 138] on button "View Details" at bounding box center [135, 140] width 117 height 10
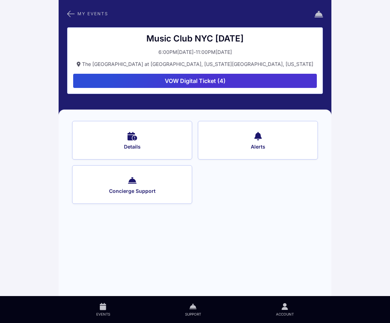
click at [186, 84] on button "VOW Digital Ticket (4)" at bounding box center [195, 81] width 244 height 14
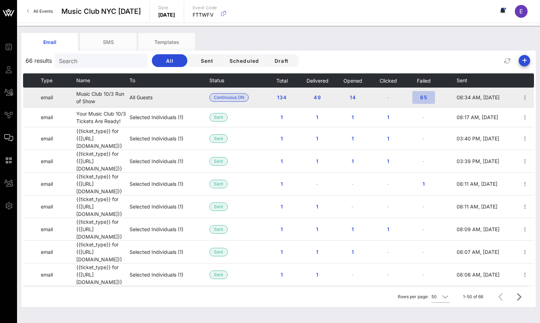
click at [425, 98] on span "85" at bounding box center [423, 97] width 11 height 6
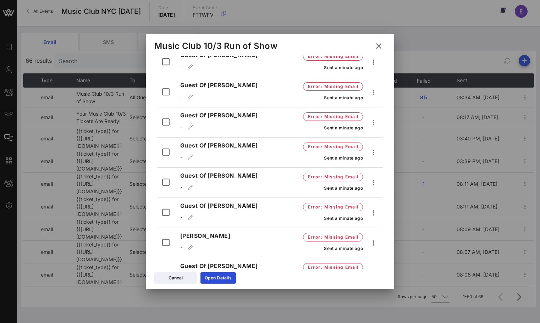
scroll to position [2432, 0]
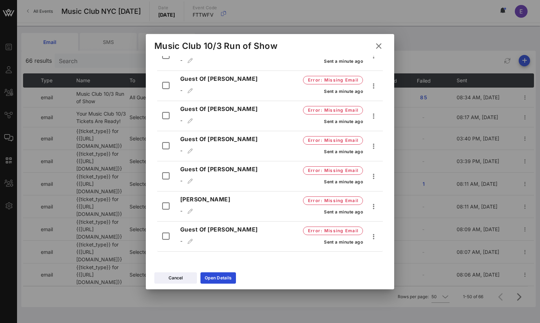
click at [378, 45] on icon at bounding box center [379, 46] width 10 height 9
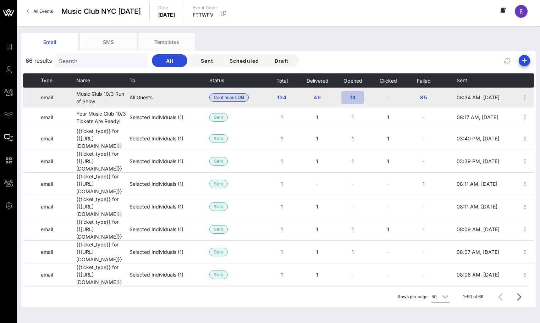
click at [350, 97] on span "14" at bounding box center [352, 97] width 11 height 6
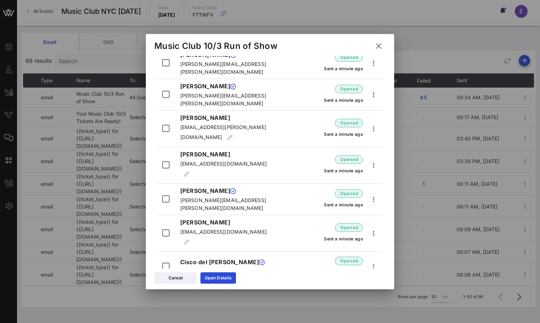
scroll to position [319, 0]
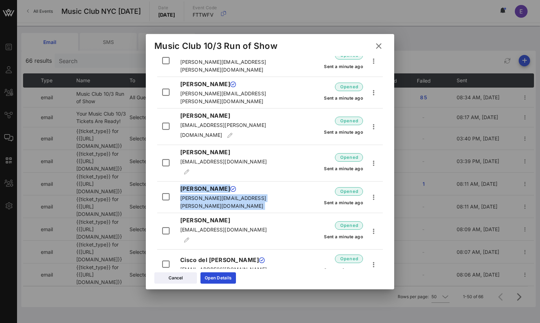
drag, startPoint x: 302, startPoint y: 154, endPoint x: 288, endPoint y: 114, distance: 42.3
click at [288, 114] on div "Search Status: opened 15 result(s) Cabot Fisher cabotclassroom@gmail.com opened…" at bounding box center [270, 27] width 217 height 567
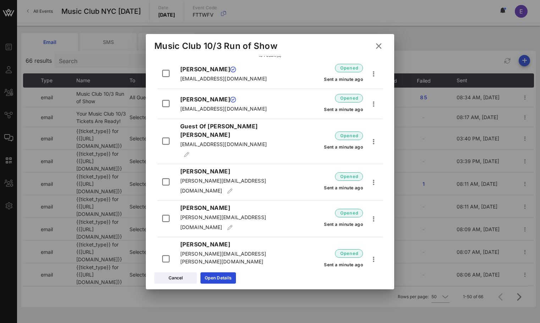
scroll to position [0, 0]
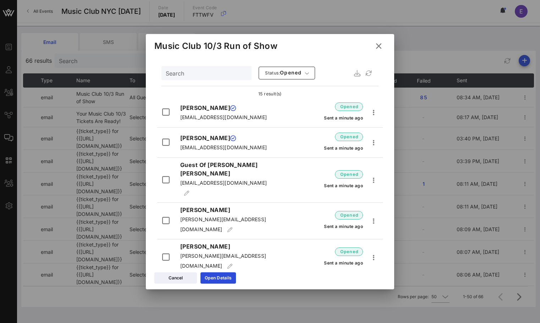
click at [380, 44] on icon at bounding box center [378, 46] width 11 height 10
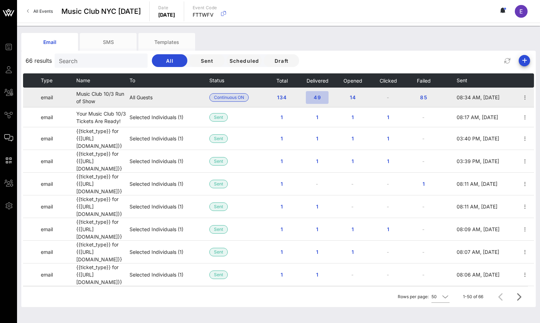
click at [312, 99] on span "49" at bounding box center [317, 97] width 11 height 6
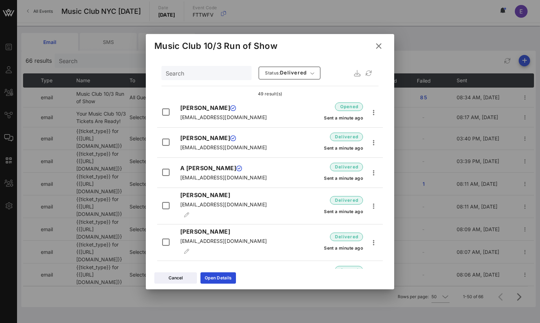
click at [383, 45] on icon at bounding box center [379, 46] width 10 height 9
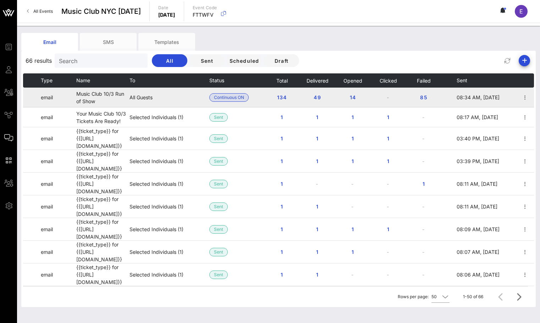
click at [422, 90] on td "85" at bounding box center [423, 98] width 35 height 20
click at [423, 98] on span "85" at bounding box center [423, 97] width 11 height 6
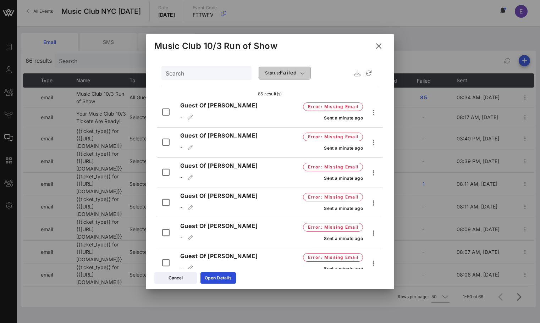
click at [278, 76] on span "Status: failed" at bounding box center [281, 73] width 33 height 7
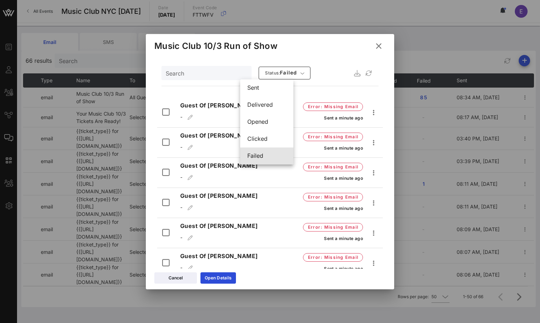
click at [260, 155] on div "failed" at bounding box center [266, 156] width 39 height 7
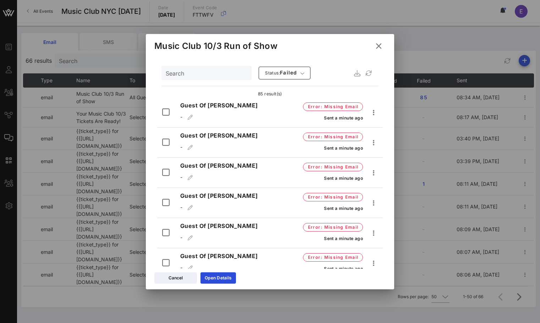
click at [321, 78] on div "Search Status: failed" at bounding box center [270, 73] width 217 height 17
click at [321, 105] on span ": Missing Email" at bounding box center [340, 106] width 38 height 7
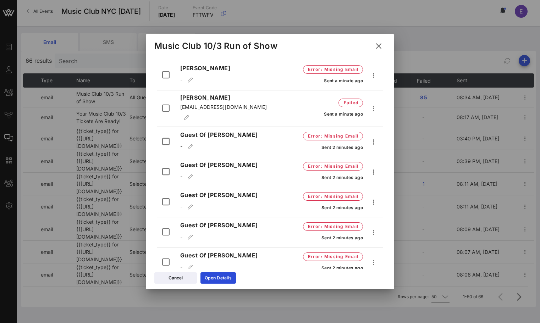
scroll to position [201, 0]
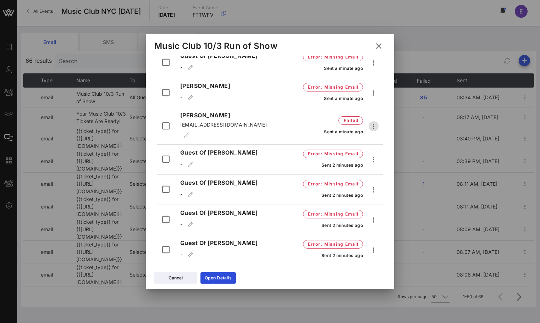
click at [373, 131] on icon "button" at bounding box center [374, 126] width 9 height 9
click at [381, 148] on div "Resend" at bounding box center [389, 150] width 27 height 7
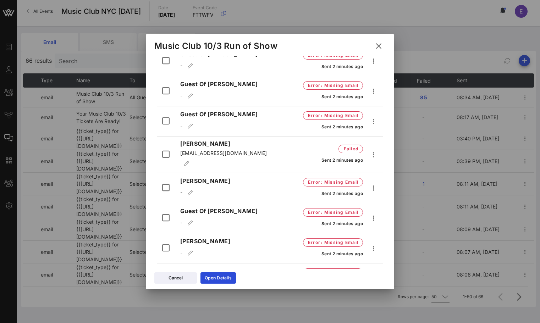
scroll to position [1692, 0]
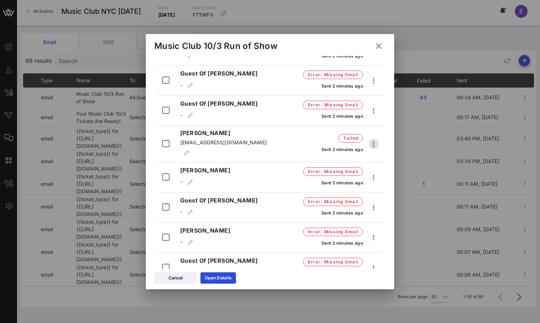
click at [376, 148] on icon "button" at bounding box center [374, 144] width 9 height 9
click at [375, 165] on div "Resend" at bounding box center [389, 168] width 41 height 17
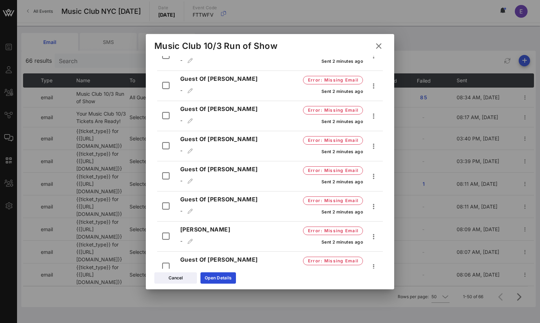
scroll to position [2431, 0]
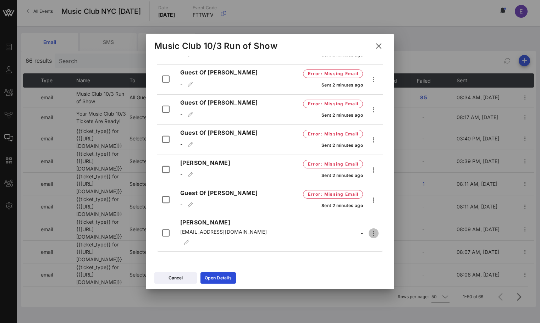
click at [374, 236] on icon "button" at bounding box center [374, 233] width 9 height 9
click at [327, 235] on div "-" at bounding box center [331, 234] width 95 height 10
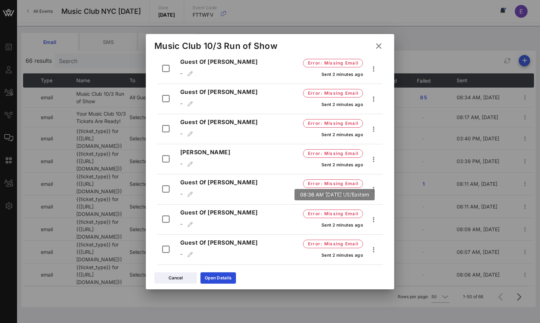
scroll to position [0, 0]
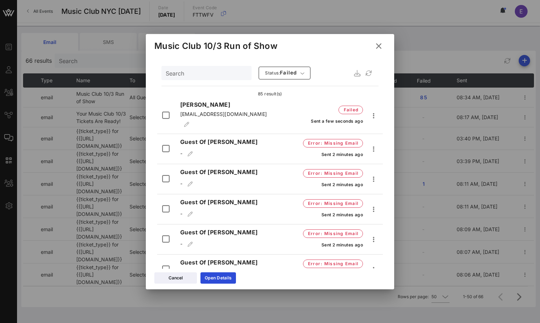
click at [382, 44] on icon at bounding box center [379, 46] width 10 height 9
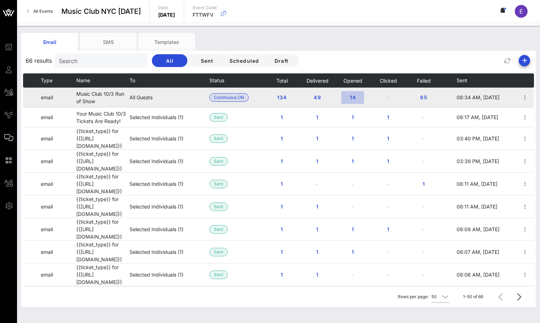
click at [355, 98] on span "14" at bounding box center [352, 97] width 11 height 6
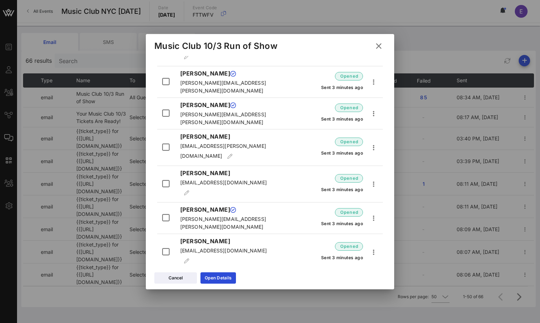
scroll to position [319, 0]
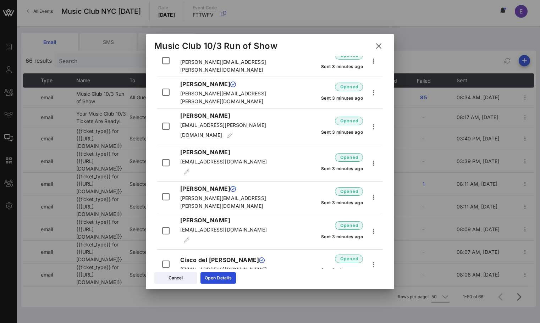
click at [377, 44] on icon at bounding box center [379, 46] width 10 height 10
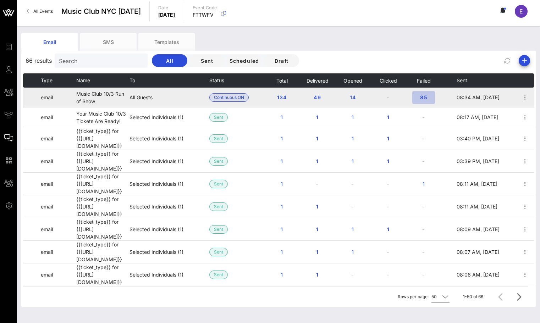
click at [422, 92] on button "85" at bounding box center [424, 97] width 23 height 13
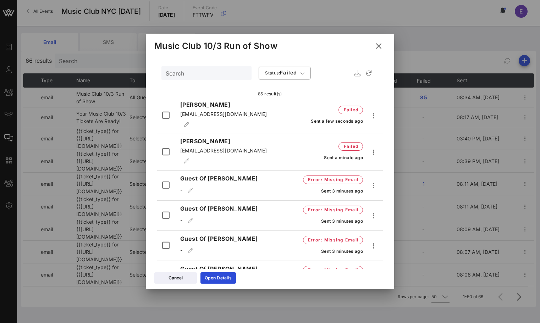
click at [381, 43] on icon at bounding box center [379, 46] width 10 height 9
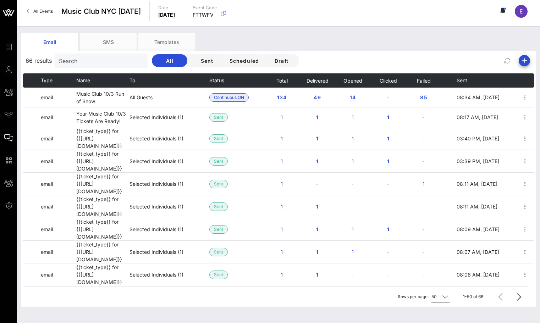
click at [42, 6] on link "All Events" at bounding box center [40, 11] width 34 height 11
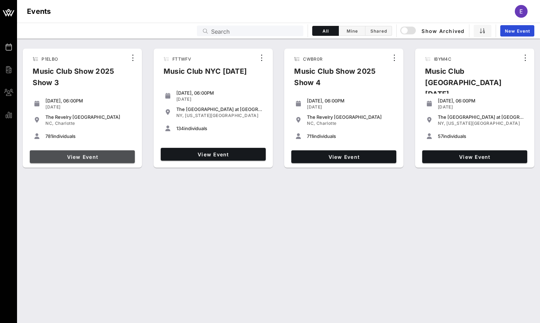
click at [102, 158] on span "View Event" at bounding box center [82, 157] width 99 height 6
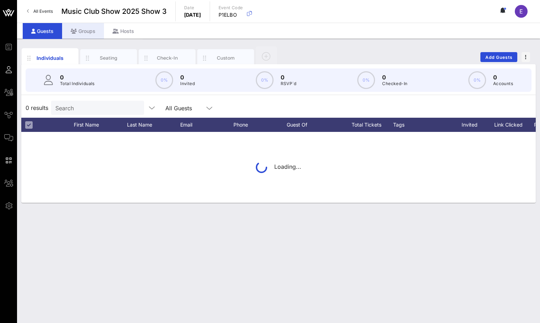
click at [83, 34] on div "Groups" at bounding box center [83, 31] width 42 height 16
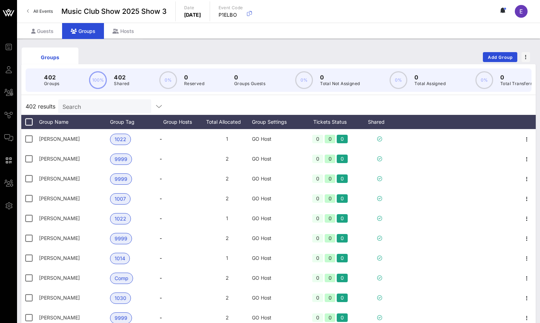
click at [82, 105] on input "Search" at bounding box center [103, 106] width 83 height 9
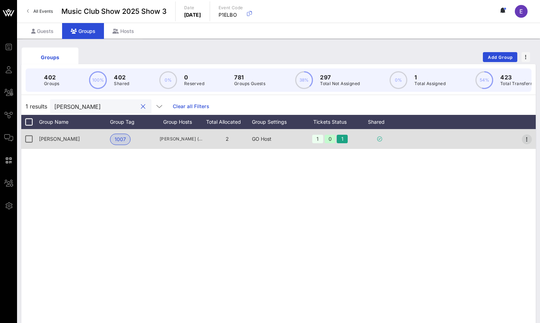
type input "callie"
click at [532, 139] on span "button" at bounding box center [527, 139] width 10 height 9
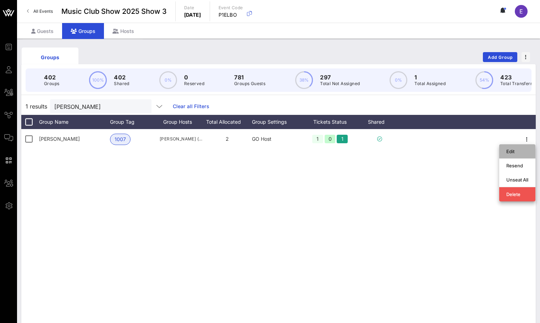
click at [522, 149] on div "Edit" at bounding box center [518, 152] width 22 height 6
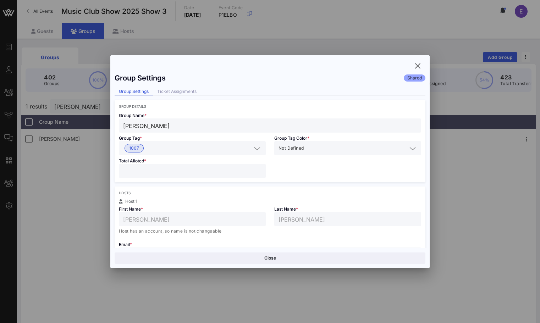
scroll to position [21, 0]
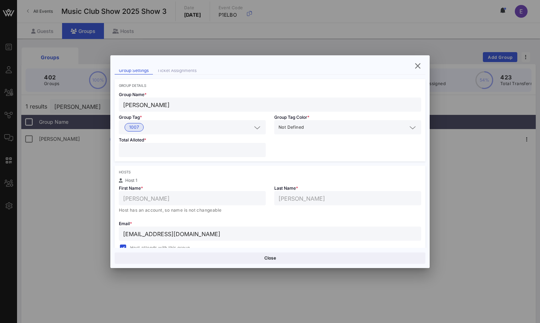
click at [192, 229] on input "ckelly@cottinghamchalk.com" at bounding box center [270, 233] width 294 height 9
paste input "allieglasskelly@gmail"
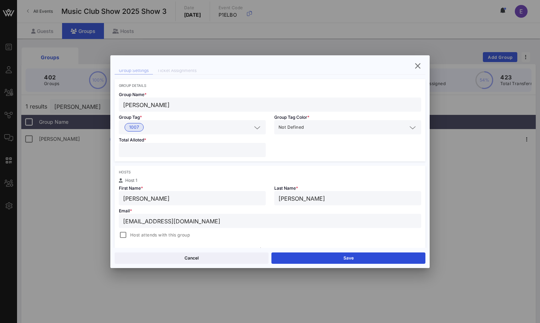
type input "callieglasskelly@gmail.com"
click at [132, 233] on span "Host attends with this group" at bounding box center [160, 235] width 60 height 7
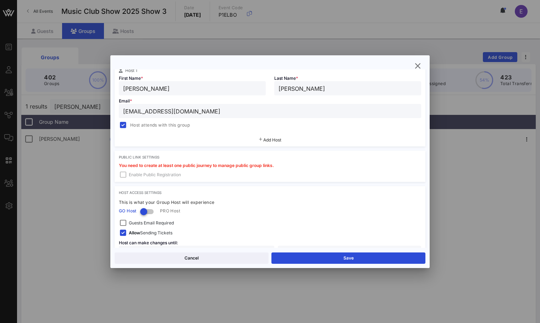
scroll to position [154, 0]
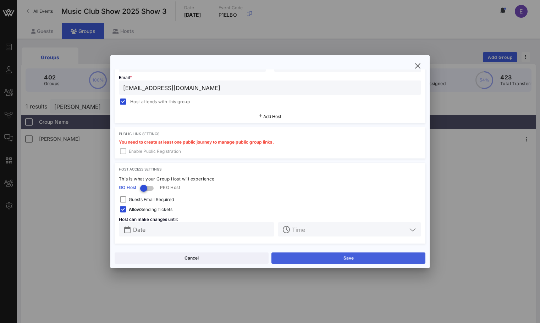
click at [292, 259] on button "Save" at bounding box center [349, 258] width 154 height 11
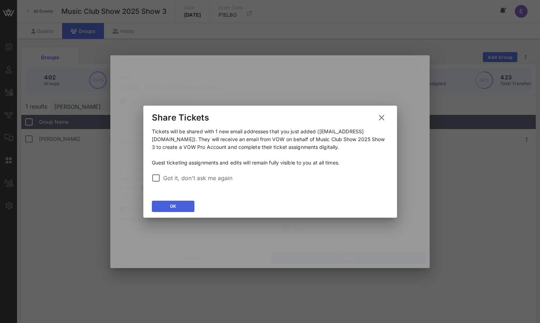
click at [170, 205] on div "OK" at bounding box center [173, 206] width 6 height 7
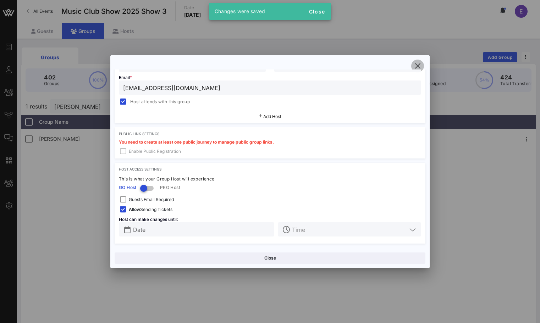
click at [417, 66] on icon "button" at bounding box center [418, 66] width 9 height 9
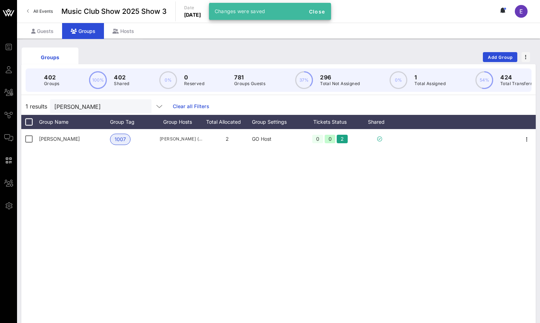
click at [48, 8] on link "All Events" at bounding box center [40, 11] width 34 height 11
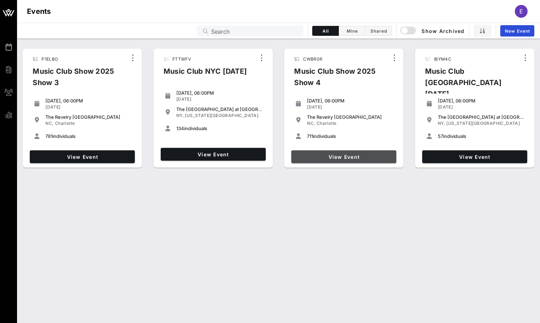
click at [330, 160] on link "View Event" at bounding box center [343, 157] width 105 height 13
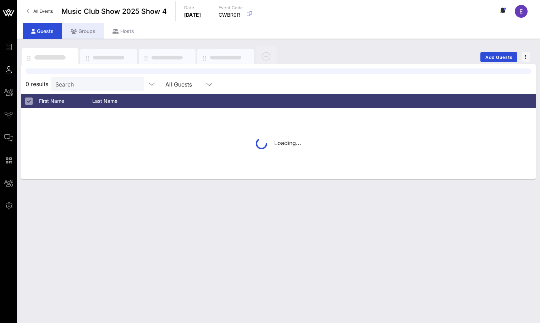
click at [86, 31] on div "Groups" at bounding box center [83, 31] width 42 height 16
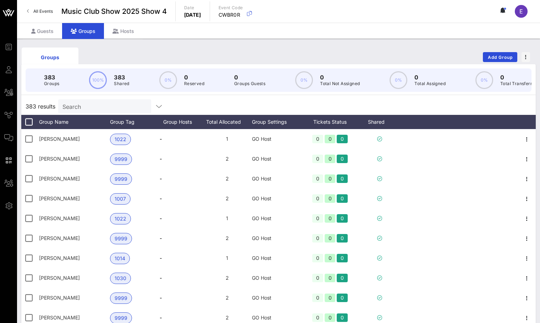
click at [85, 106] on input "Search" at bounding box center [103, 106] width 83 height 9
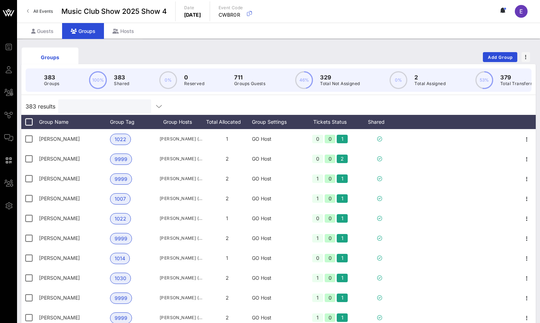
type input "d"
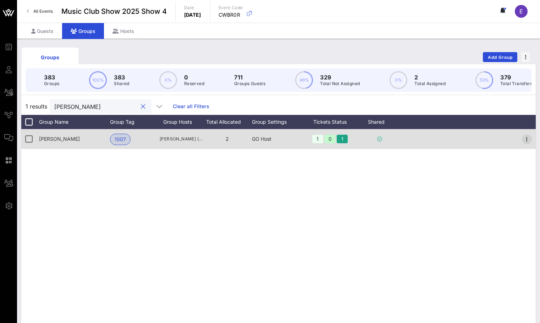
type input "callie"
click at [527, 138] on icon "button" at bounding box center [527, 139] width 9 height 9
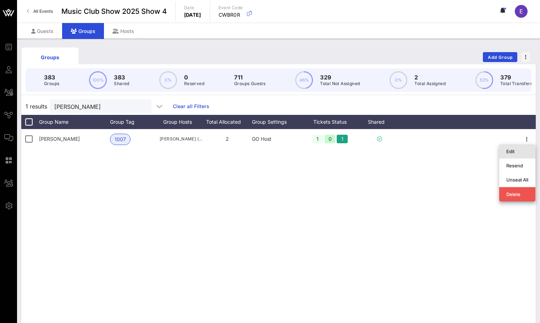
click at [523, 149] on div "Edit" at bounding box center [518, 152] width 22 height 6
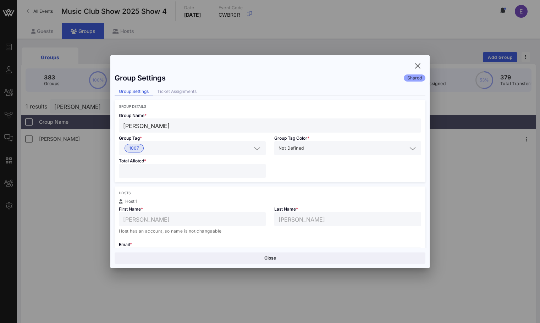
scroll to position [59, 0]
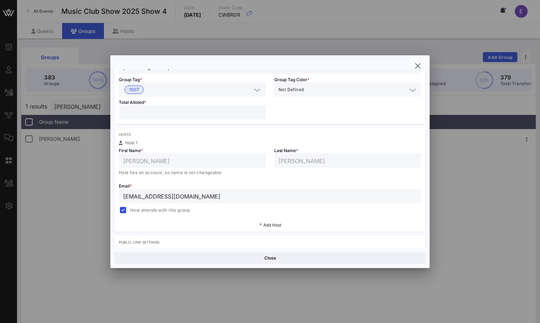
click at [203, 201] on div "ckelly@cottinghamchalk.com" at bounding box center [270, 196] width 294 height 14
click at [205, 192] on input "ckelly@cottinghamchalk.com" at bounding box center [270, 196] width 294 height 9
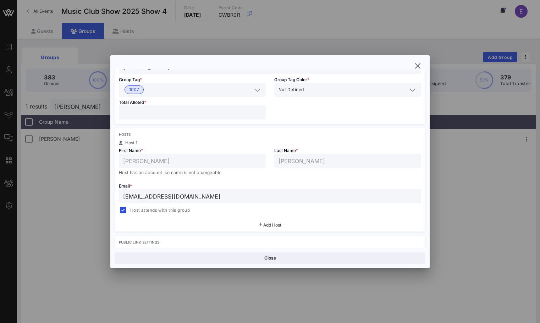
click at [205, 192] on input "ckelly@cottinghamchalk.com" at bounding box center [270, 196] width 294 height 9
paste input "allieglasskelly@gmail"
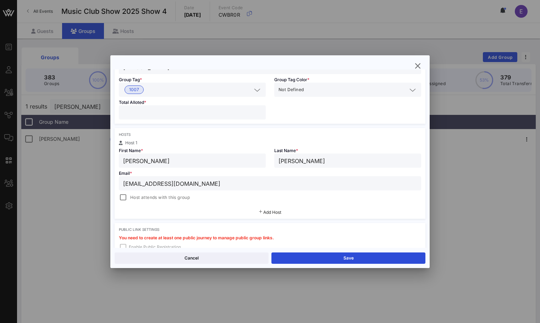
type input "callieglasskelly@gmail.com"
click at [117, 198] on div "Email * callieglasskelly@gmail.com Host attends with this group" at bounding box center [270, 185] width 311 height 34
click at [121, 198] on div at bounding box center [123, 198] width 10 height 10
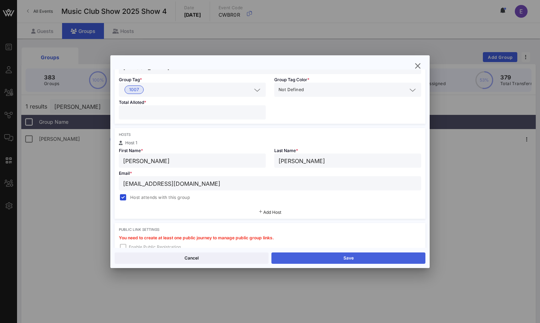
click at [343, 260] on button "Save" at bounding box center [349, 258] width 154 height 11
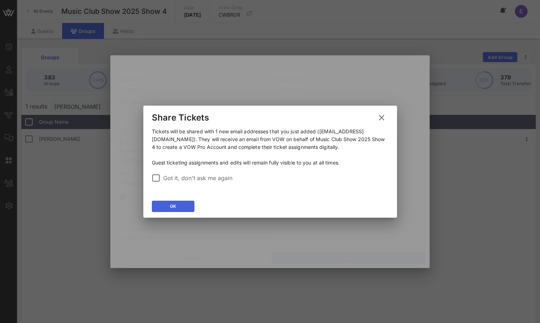
click at [190, 206] on button "OK" at bounding box center [173, 206] width 43 height 11
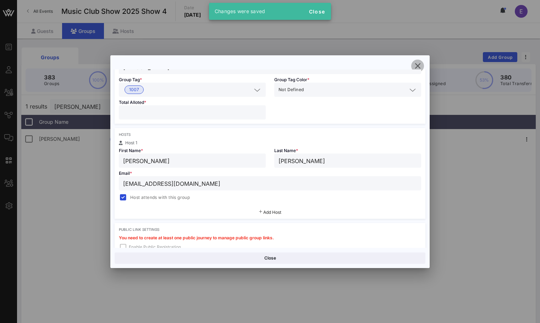
click at [417, 65] on icon "button" at bounding box center [418, 66] width 9 height 9
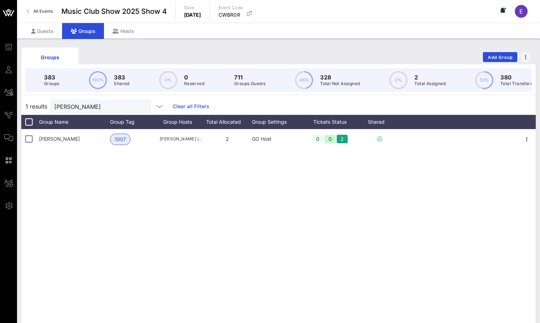
click at [49, 11] on span "All Events" at bounding box center [43, 11] width 20 height 5
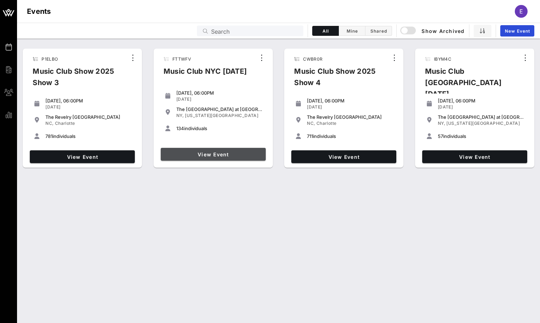
click at [185, 152] on span "View Event" at bounding box center [213, 155] width 99 height 6
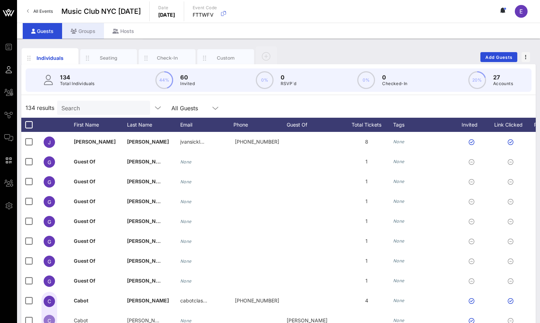
click at [84, 36] on div "Groups" at bounding box center [83, 31] width 42 height 16
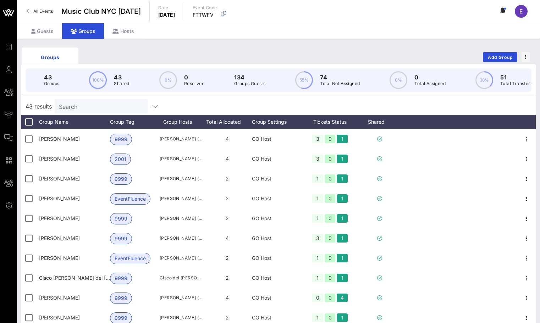
click at [92, 110] on input "Search" at bounding box center [100, 106] width 83 height 9
click at [92, 109] on input "Search" at bounding box center [100, 106] width 83 height 9
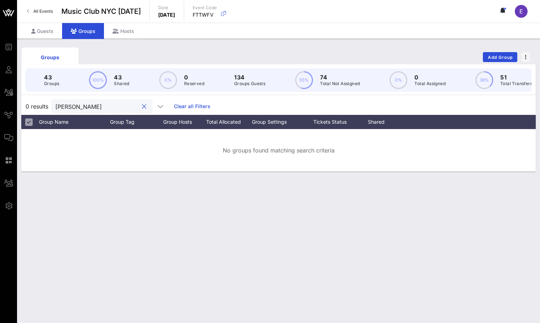
type input "alfred"
click at [50, 16] on link "All Events" at bounding box center [40, 11] width 34 height 11
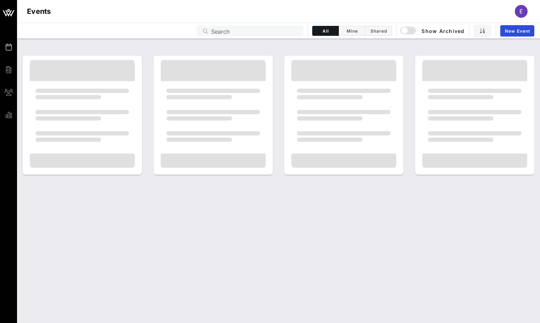
click at [49, 12] on h1 "Events" at bounding box center [39, 11] width 24 height 11
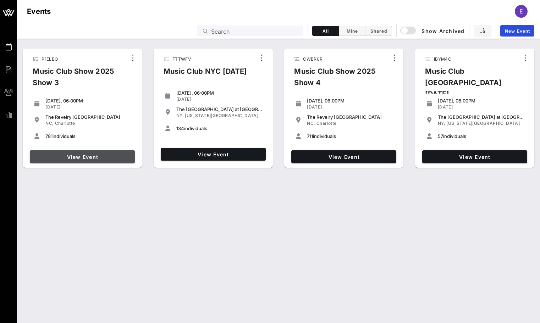
click at [115, 155] on span "View Event" at bounding box center [82, 157] width 99 height 6
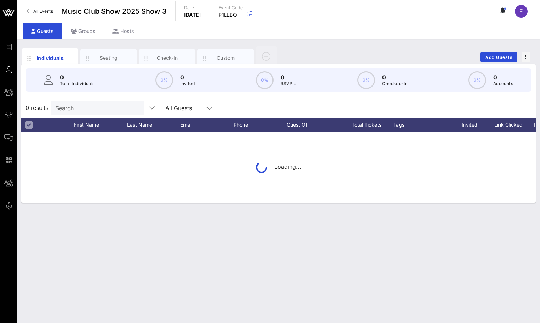
click at [79, 84] on p "Total Individuals" at bounding box center [77, 83] width 35 height 7
click at [76, 101] on div "Search" at bounding box center [96, 108] width 83 height 14
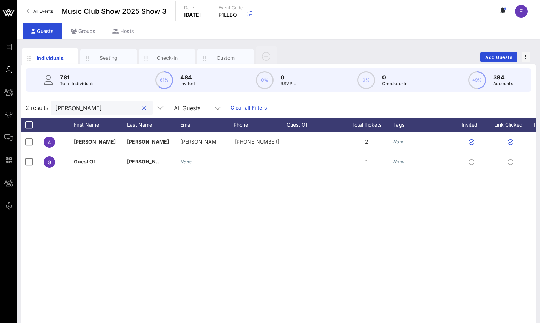
type input "alfred"
click at [94, 35] on div "Groups" at bounding box center [83, 31] width 42 height 16
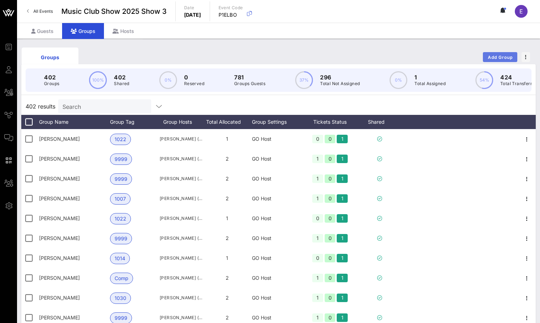
click at [495, 55] on span "Add Group" at bounding box center [501, 57] width 26 height 5
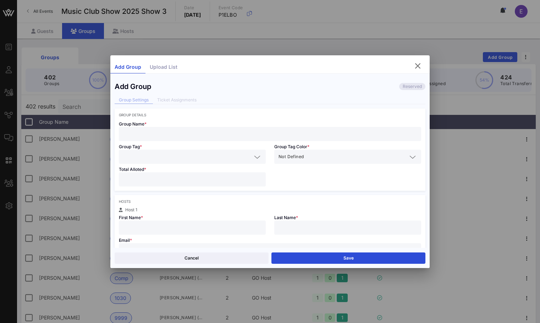
click at [220, 126] on div "Group Name *" at bounding box center [270, 129] width 311 height 24
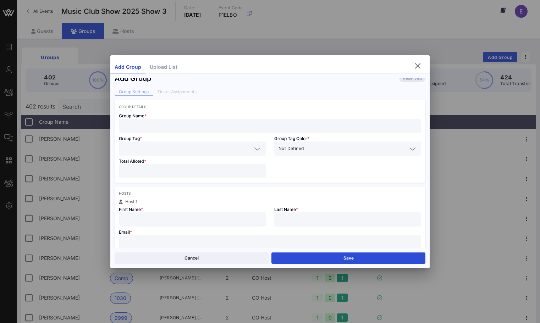
click at [163, 247] on input "text" at bounding box center [270, 242] width 294 height 9
paste input "Cethomp2@gmail.com"
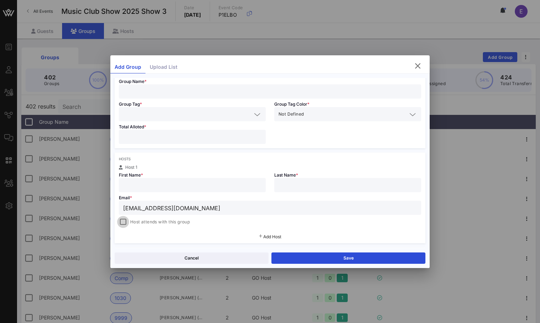
type input "Cethomp2@gmail.com"
click at [122, 221] on div at bounding box center [123, 222] width 10 height 10
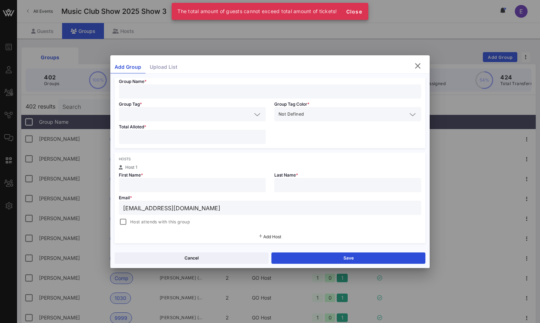
click at [143, 181] on input "text" at bounding box center [192, 185] width 138 height 9
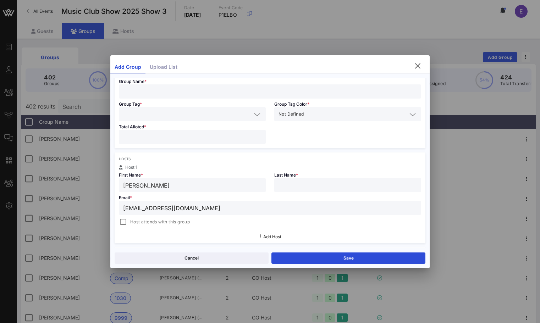
type input "Chandler"
type input "Thompson"
click at [153, 93] on input "text" at bounding box center [270, 91] width 294 height 9
type input "Chandler Thompson"
click at [151, 113] on input "text" at bounding box center [187, 114] width 129 height 9
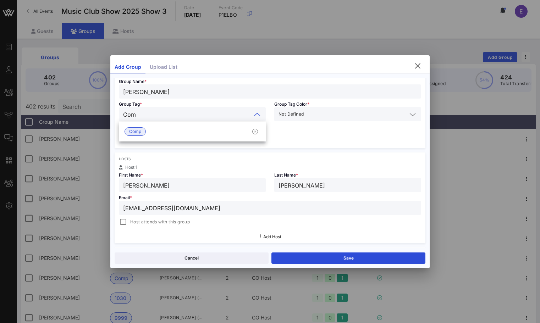
type input "Comp"
click at [146, 127] on div "Comp" at bounding box center [192, 132] width 147 height 14
click at [169, 86] on div "Chandler Thompson" at bounding box center [270, 91] width 294 height 14
click at [168, 92] on input "Chandler Thompson" at bounding box center [270, 91] width 294 height 9
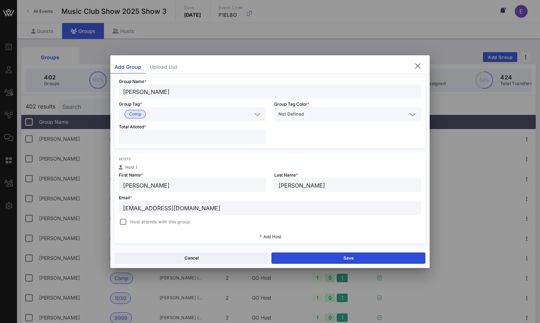
click at [168, 92] on input "Chandler Thompson" at bounding box center [270, 91] width 294 height 9
type input "Chandler Boyle"
click at [285, 186] on input "Thompson" at bounding box center [348, 185] width 138 height 9
type input "Boyle"
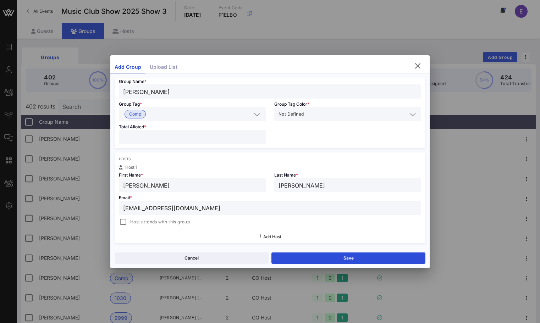
click at [180, 220] on span "Host attends with this group" at bounding box center [160, 222] width 60 height 7
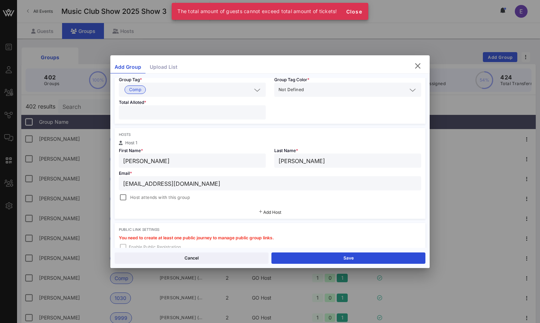
scroll to position [74, 0]
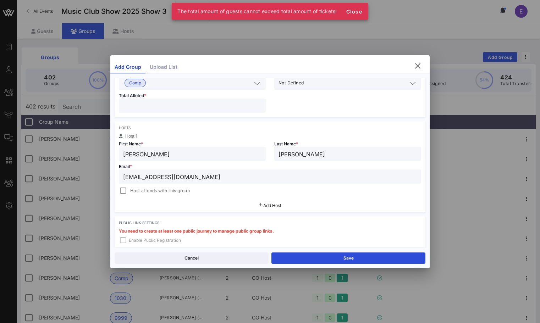
click at [165, 106] on input "number" at bounding box center [192, 105] width 138 height 9
type input "*"
click at [146, 197] on div "Hosts Host 1 First Name * Chandler Last Name * Boyle Email * Cethomp2@gmail.com…" at bounding box center [270, 166] width 311 height 91
click at [146, 192] on span "Host attends with this group" at bounding box center [160, 190] width 60 height 7
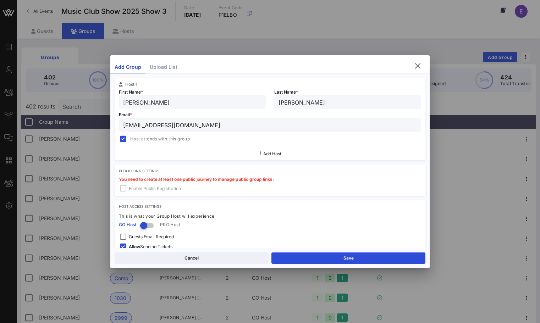
scroll to position [163, 0]
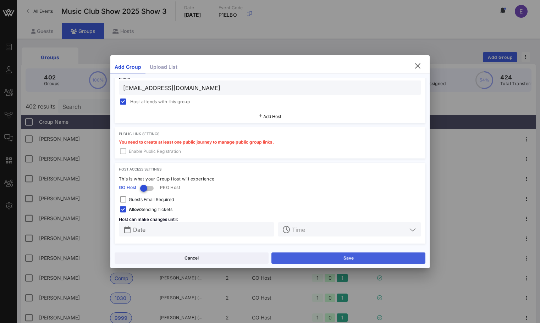
click at [317, 262] on button "Save" at bounding box center [349, 258] width 154 height 11
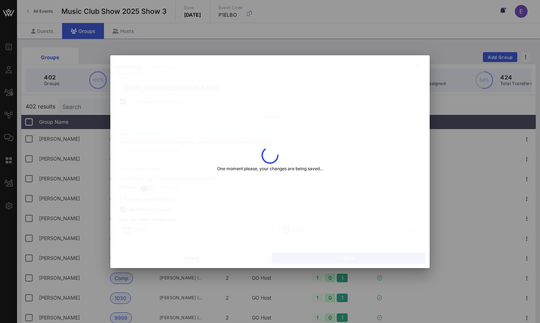
type input "cethomp2@gmail.com"
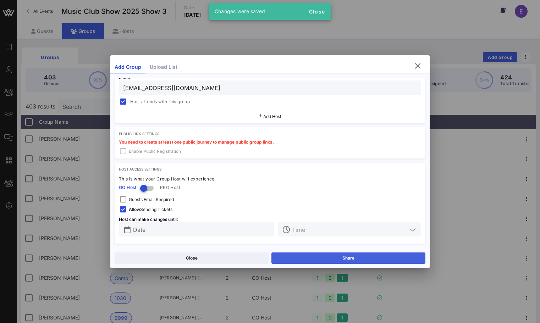
click at [307, 255] on button "Share" at bounding box center [349, 258] width 154 height 11
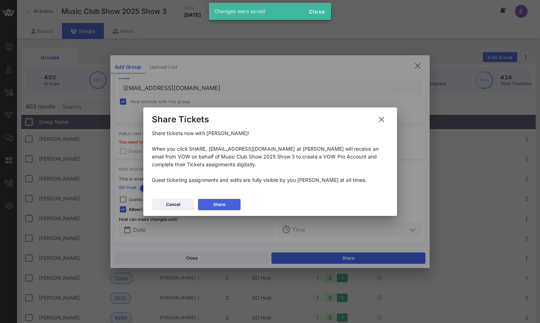
click at [223, 208] on div "Share" at bounding box center [219, 204] width 12 height 7
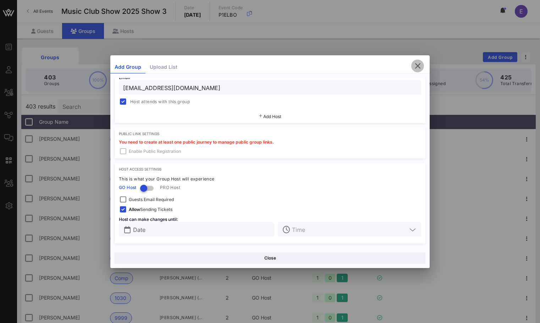
click at [418, 65] on icon "button" at bounding box center [418, 66] width 9 height 9
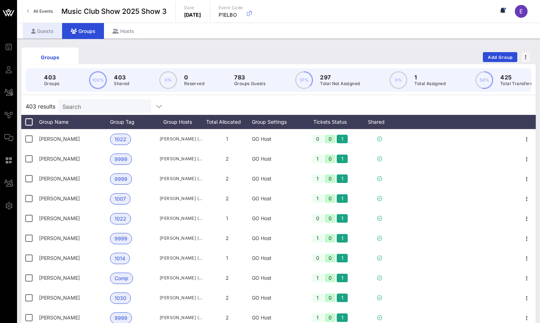
click at [48, 30] on div "Guests" at bounding box center [42, 31] width 39 height 16
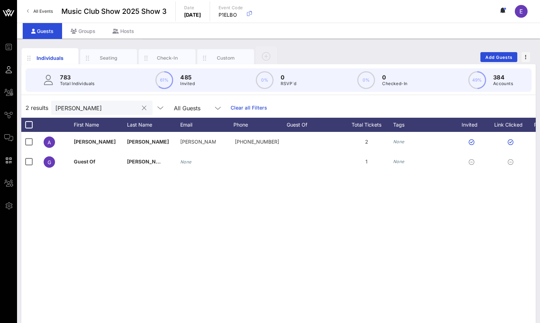
click at [88, 104] on input "alfred" at bounding box center [96, 107] width 83 height 9
click at [142, 106] on button "clear icon" at bounding box center [144, 108] width 5 height 7
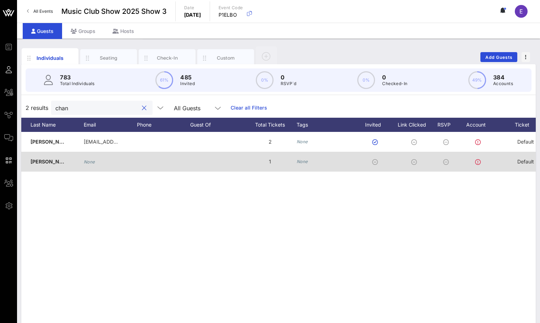
scroll to position [0, 189]
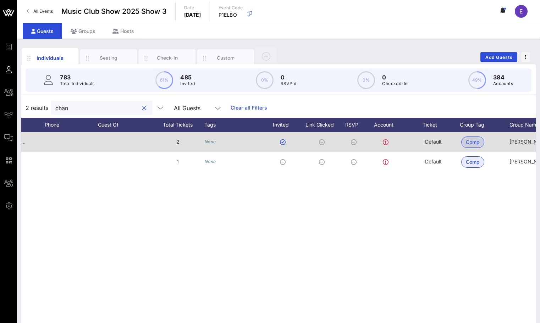
type input "chan"
click at [437, 139] on span "Default" at bounding box center [433, 142] width 17 height 6
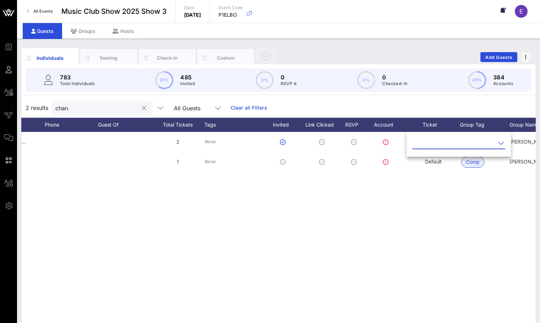
click at [458, 141] on input "text" at bounding box center [454, 143] width 83 height 11
click at [445, 164] on div "VIP" at bounding box center [449, 166] width 63 height 7
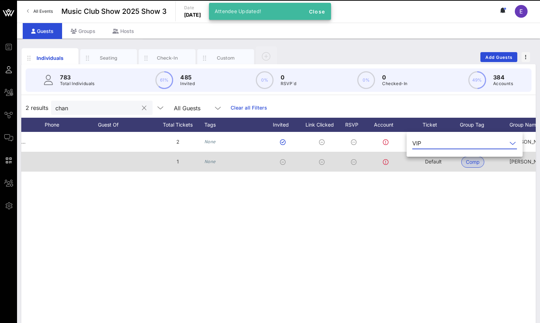
click at [442, 168] on div "Default" at bounding box center [433, 162] width 17 height 20
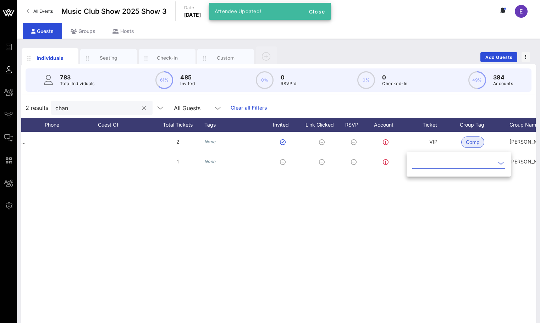
click at [440, 163] on input "text" at bounding box center [454, 163] width 83 height 11
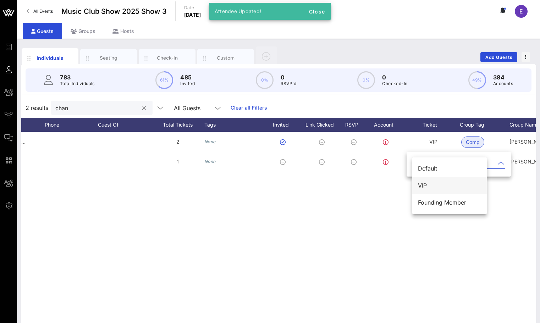
click at [436, 181] on div "VIP" at bounding box center [449, 185] width 63 height 15
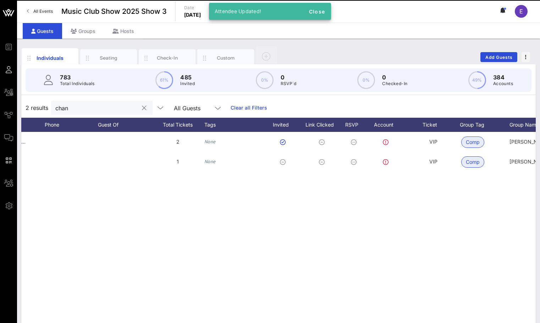
click at [435, 187] on div "C Chandler Boyle cethomp2@gmail.com 2 None VIP Comp Chandler Boyle Chandler Boy…" at bounding box center [278, 238] width 515 height 213
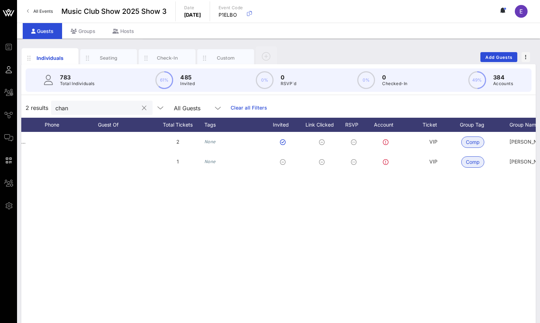
scroll to position [0, 33]
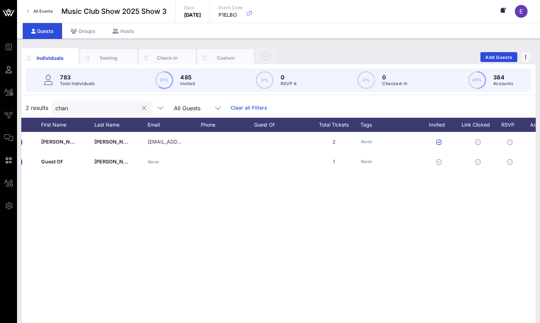
click at [40, 10] on span "All Events" at bounding box center [43, 11] width 20 height 5
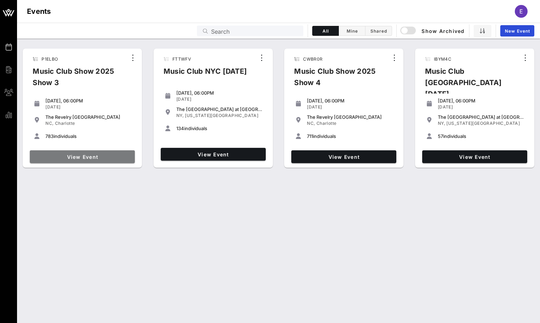
click at [107, 158] on span "View Event" at bounding box center [82, 157] width 99 height 6
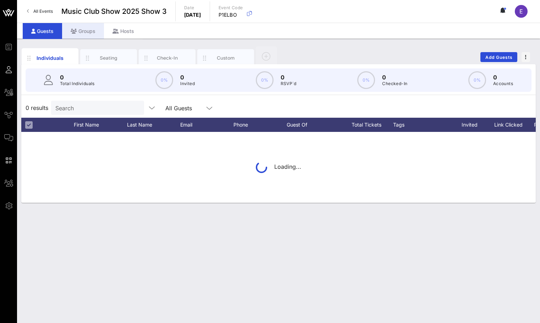
click at [87, 27] on div "Groups" at bounding box center [83, 31] width 42 height 16
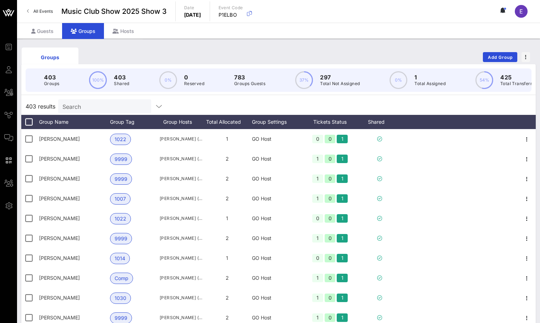
click at [76, 114] on div "403 results Search" at bounding box center [278, 106] width 515 height 17
click at [81, 99] on div "Search" at bounding box center [103, 106] width 83 height 14
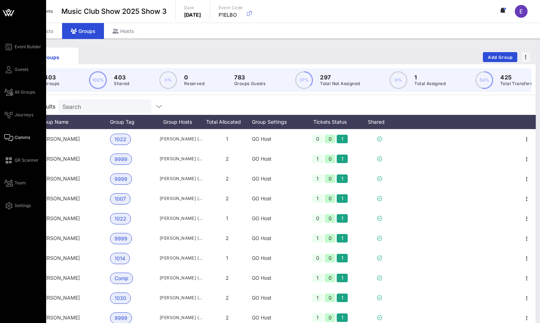
click at [12, 138] on icon at bounding box center [8, 137] width 9 height 1
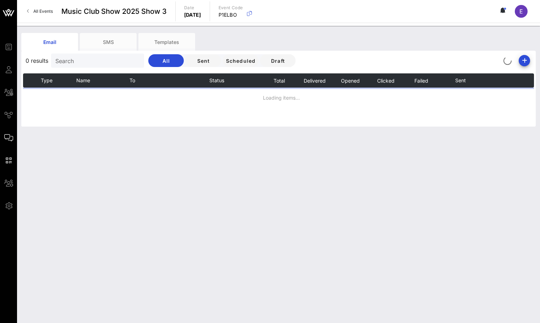
click at [98, 62] on input "Search" at bounding box center [96, 60] width 83 height 9
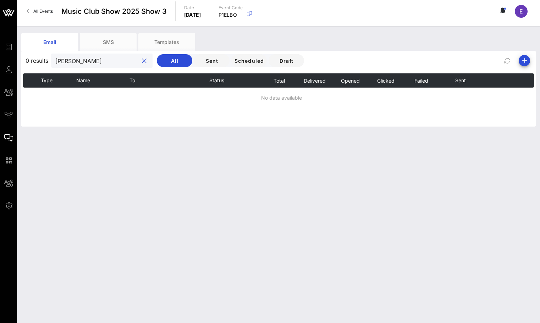
click at [92, 62] on input "kelly" at bounding box center [96, 60] width 83 height 9
type input "d"
type input "c"
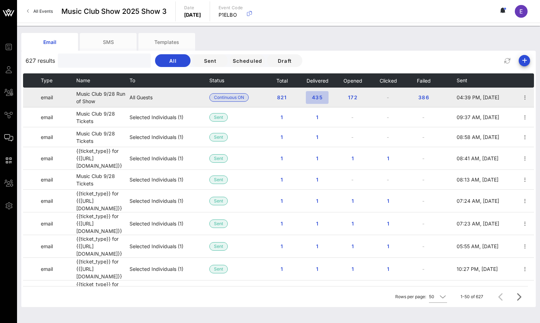
click at [317, 95] on span "435" at bounding box center [317, 97] width 11 height 6
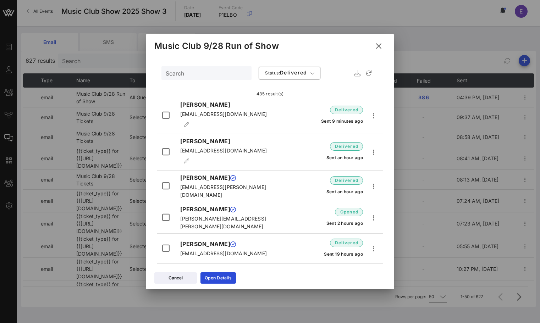
click at [382, 46] on icon at bounding box center [379, 46] width 10 height 9
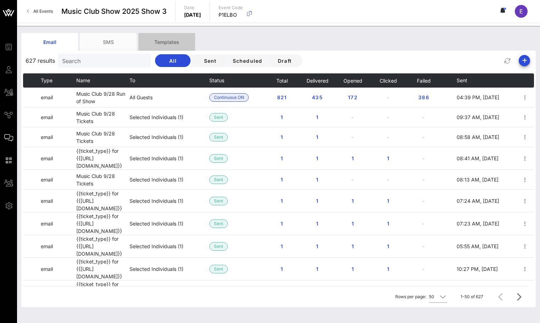
click at [165, 43] on div "Templates" at bounding box center [166, 42] width 57 height 18
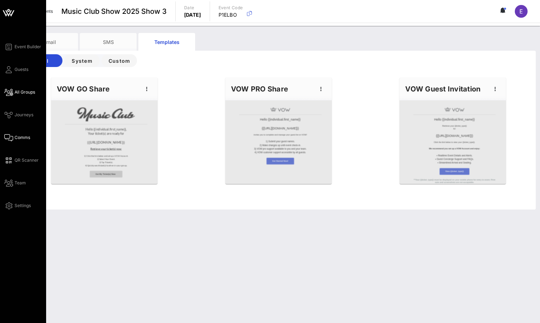
click at [8, 88] on link "All Groups" at bounding box center [19, 92] width 31 height 9
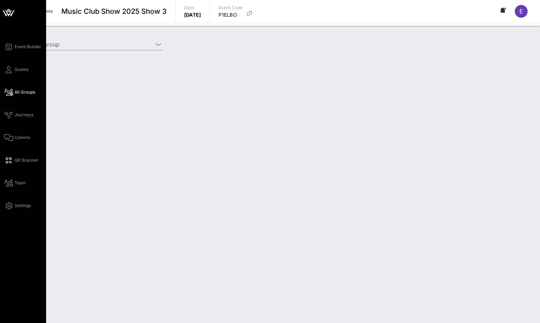
click at [15, 53] on div "Event Builder Guests All Groups Journeys Comms QR Scanner Team Settings" at bounding box center [25, 127] width 42 height 168
click at [15, 48] on span "Event Builder" at bounding box center [28, 47] width 27 height 6
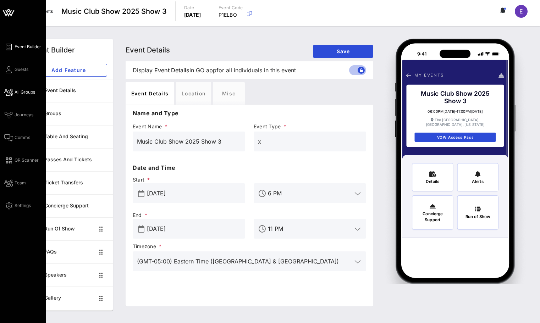
click at [12, 93] on icon at bounding box center [8, 92] width 9 height 1
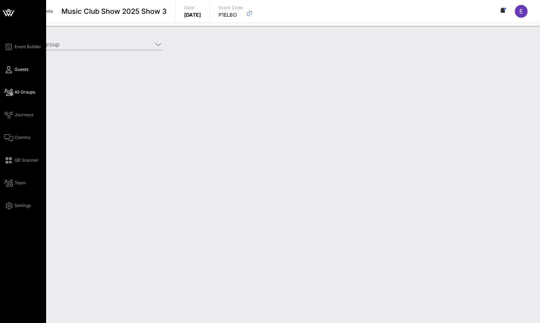
click at [18, 69] on span "Guests" at bounding box center [22, 69] width 14 height 6
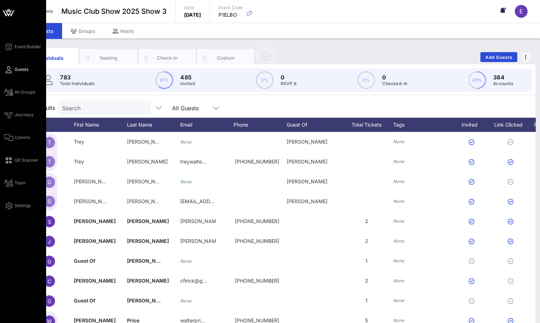
click at [20, 133] on div "Event Builder Guests All Groups Journeys Comms QR Scanner Team Settings" at bounding box center [25, 127] width 42 height 168
click at [20, 136] on span "Comms" at bounding box center [23, 138] width 16 height 6
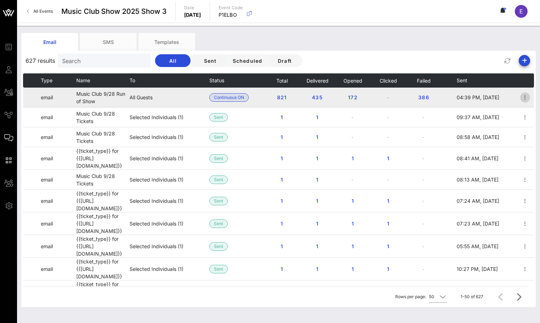
click at [529, 99] on icon "button" at bounding box center [525, 97] width 9 height 9
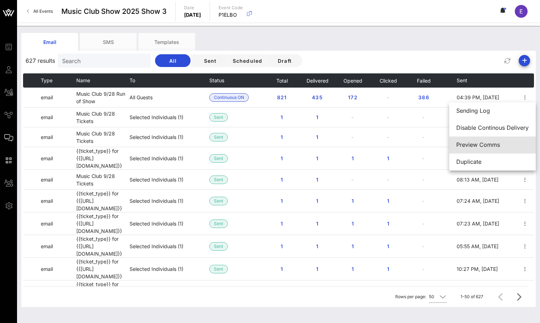
click at [487, 148] on div "Preview Comms" at bounding box center [493, 145] width 72 height 7
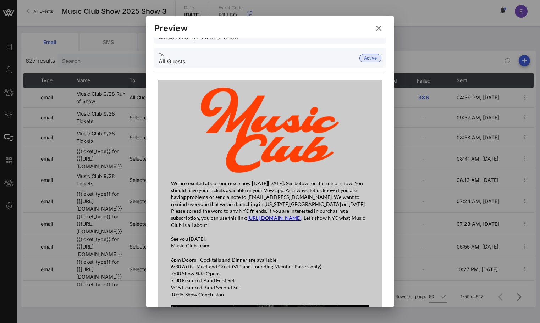
scroll to position [38, 0]
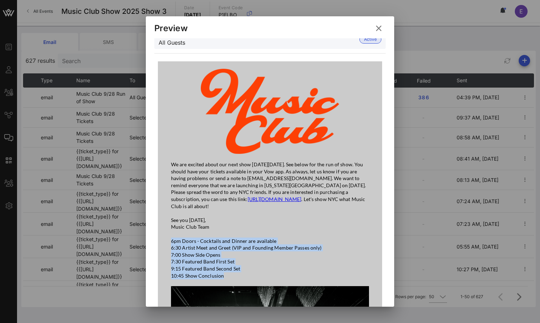
drag, startPoint x: 172, startPoint y: 241, endPoint x: 235, endPoint y: 276, distance: 71.8
click at [235, 276] on p "See you on Sunday, Music Club Team 6pm Doors - Cocktails and Dinner are availab…" at bounding box center [270, 248] width 198 height 62
copy p "6pm Doors - Cocktails and Dinner are available 6:30 Artist Meet and Greet (VIP …"
click at [331, 76] on img at bounding box center [270, 112] width 139 height 86
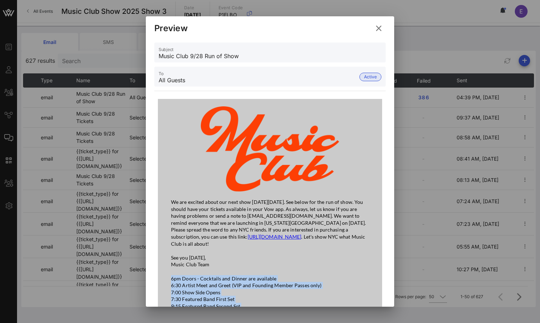
click at [376, 27] on icon at bounding box center [379, 28] width 10 height 10
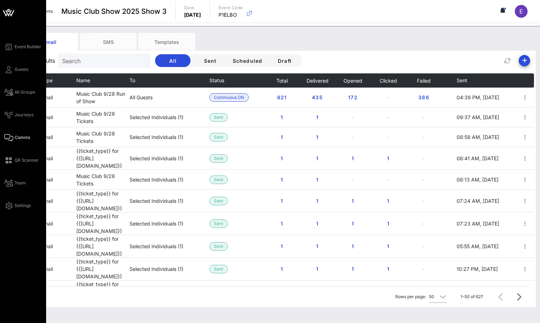
click at [18, 14] on figure at bounding box center [23, 12] width 46 height 17
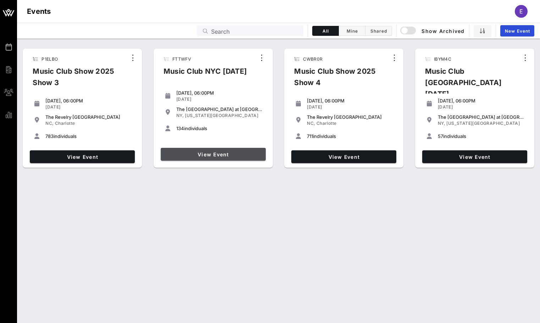
click at [171, 154] on span "View Event" at bounding box center [213, 155] width 99 height 6
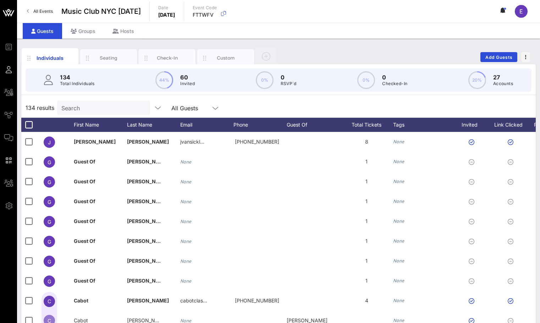
click at [54, 11] on link "All Events" at bounding box center [40, 11] width 34 height 11
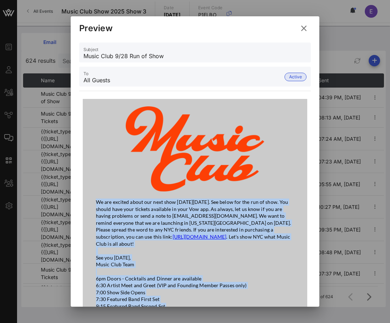
scroll to position [71, 0]
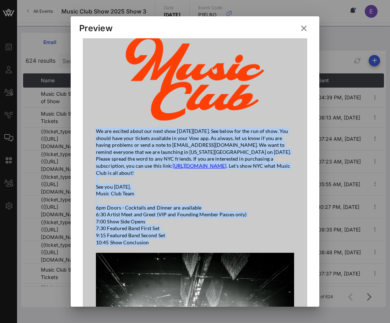
click at [302, 26] on icon at bounding box center [304, 28] width 10 height 9
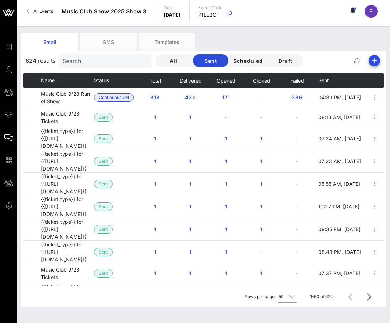
click at [47, 10] on span "All Events" at bounding box center [43, 11] width 20 height 5
